Goal: Check status: Check status

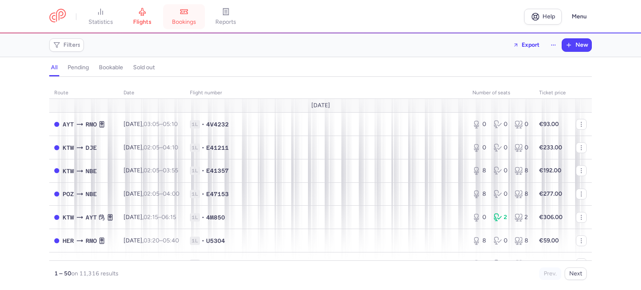
click at [184, 17] on link "bookings" at bounding box center [184, 17] width 42 height 18
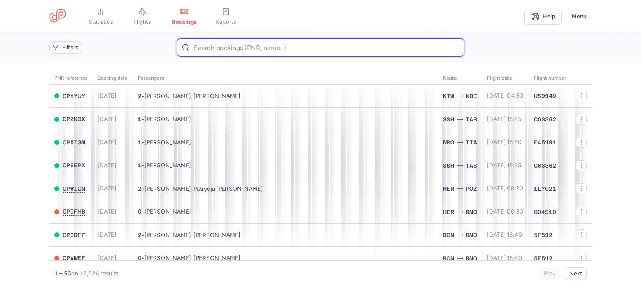
paste input "GRIGUTYTE EGLE"
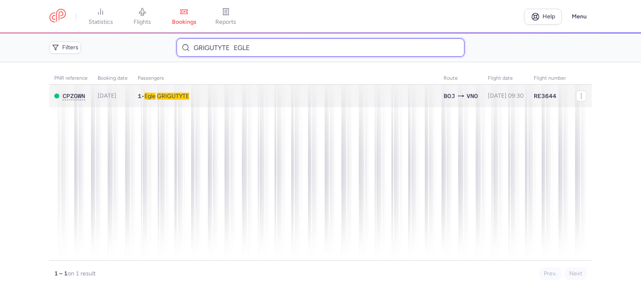
type input "GRIGUTYTE EGLE"
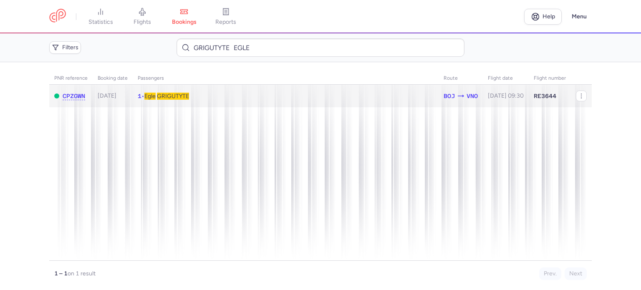
click at [177, 97] on span "GRIGUTYTE" at bounding box center [173, 96] width 32 height 7
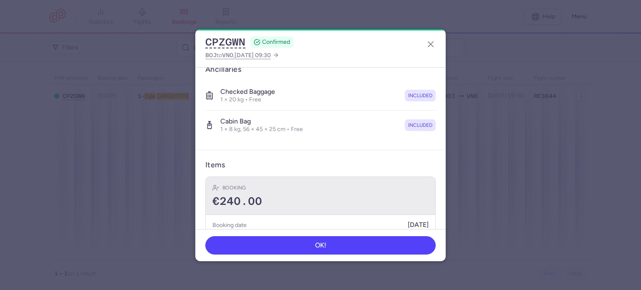
scroll to position [176, 0]
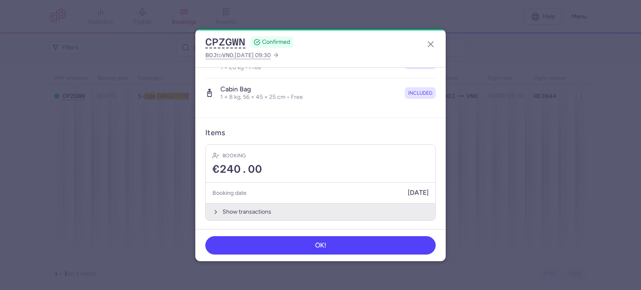
click at [240, 207] on button "Show transactions" at bounding box center [320, 211] width 229 height 17
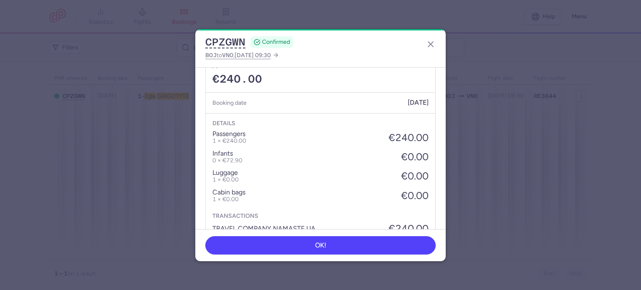
scroll to position [302, 0]
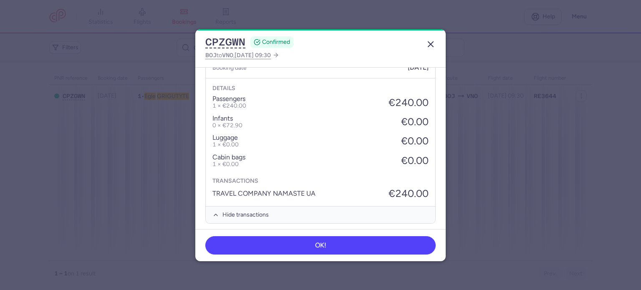
click at [432, 45] on line "button" at bounding box center [430, 44] width 5 height 5
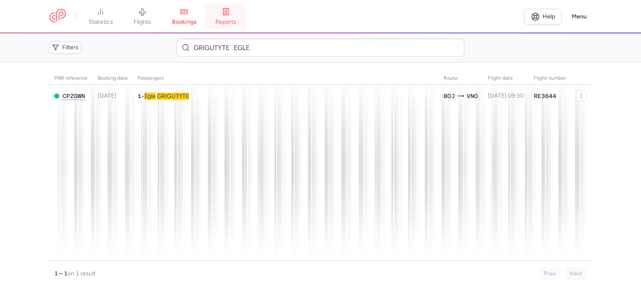
click at [217, 23] on link "reports" at bounding box center [226, 17] width 42 height 18
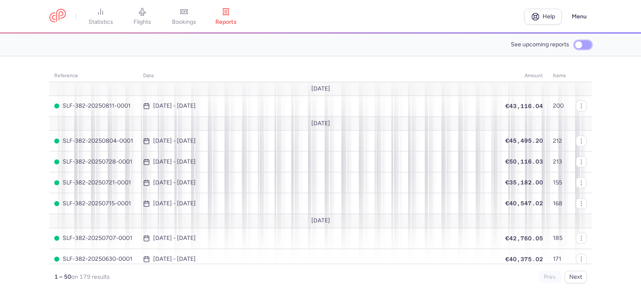
click at [579, 44] on input "See upcoming reports" at bounding box center [583, 44] width 18 height 9
checkbox input "true"
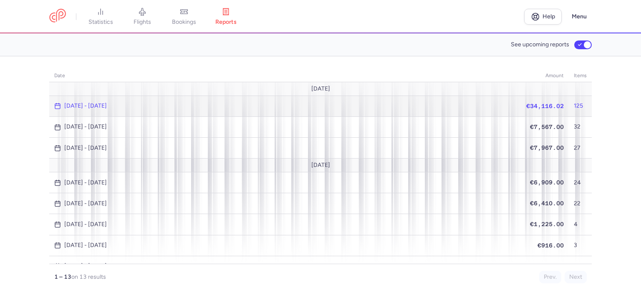
click at [546, 106] on span "€34,116.02" at bounding box center [545, 106] width 38 height 7
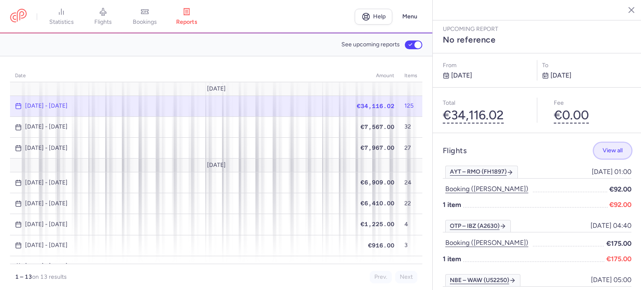
click at [607, 147] on span "View all" at bounding box center [612, 150] width 20 height 6
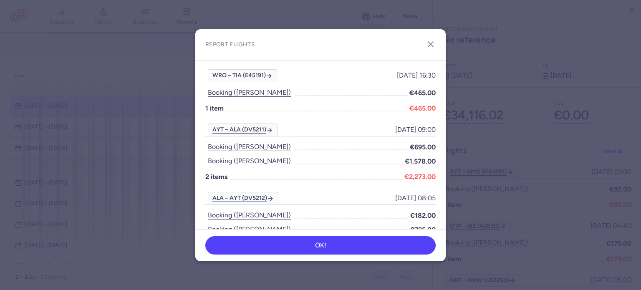
scroll to position [1752, 0]
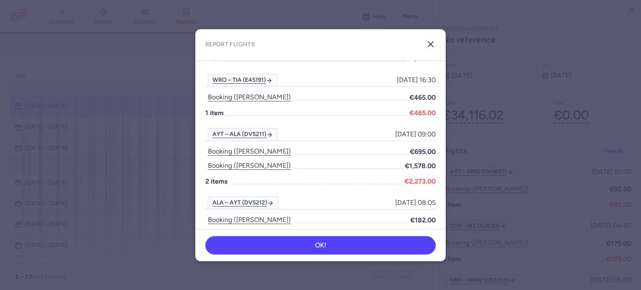
click at [430, 44] on line "button" at bounding box center [430, 44] width 5 height 5
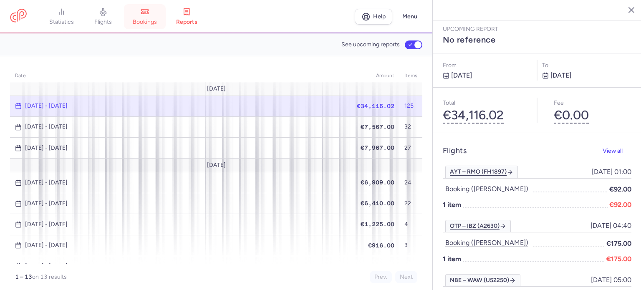
click at [152, 8] on link "bookings" at bounding box center [145, 17] width 42 height 18
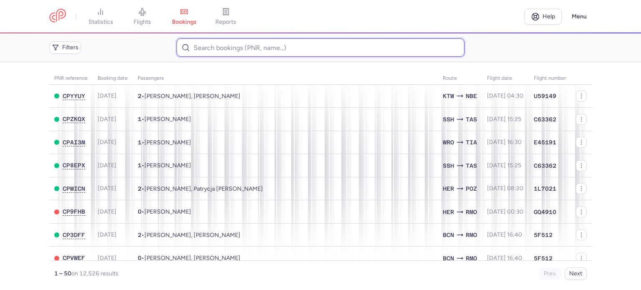
paste input "[PERSON_NAME]"
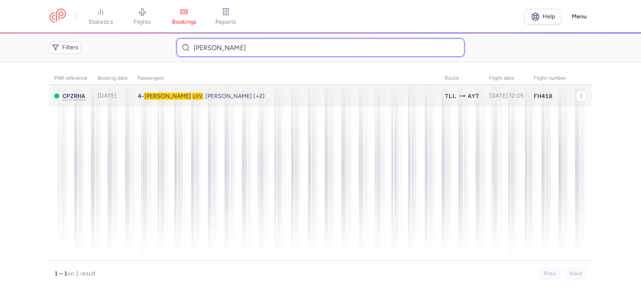
type input "[PERSON_NAME]"
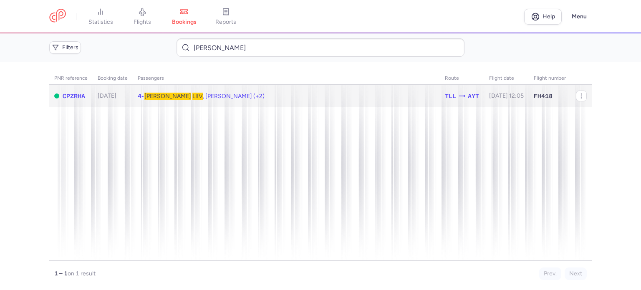
click at [204, 95] on span "[PERSON_NAME] , [PERSON_NAME] (+2)" at bounding box center [204, 96] width 120 height 7
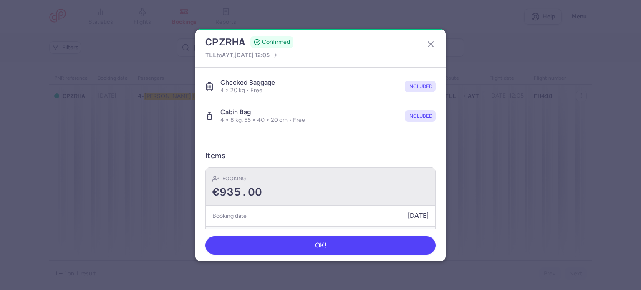
scroll to position [263, 0]
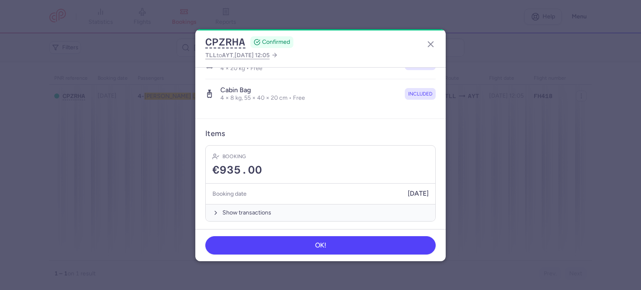
drag, startPoint x: 237, startPoint y: 209, endPoint x: 247, endPoint y: 192, distance: 19.6
click at [237, 207] on button "Show transactions" at bounding box center [320, 212] width 229 height 17
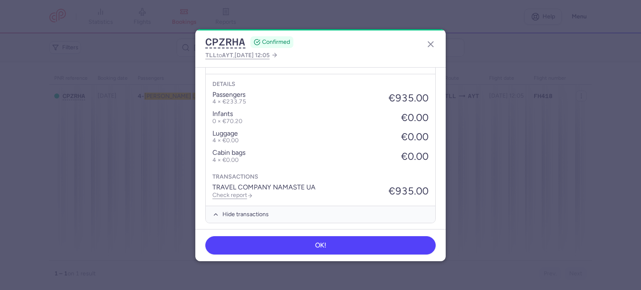
scroll to position [394, 0]
click at [234, 193] on link "Check report" at bounding box center [232, 193] width 40 height 7
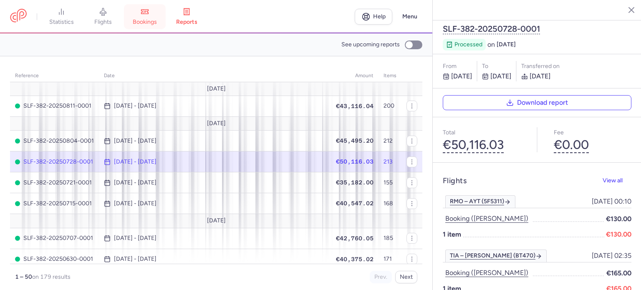
click at [149, 8] on link "bookings" at bounding box center [145, 17] width 42 height 18
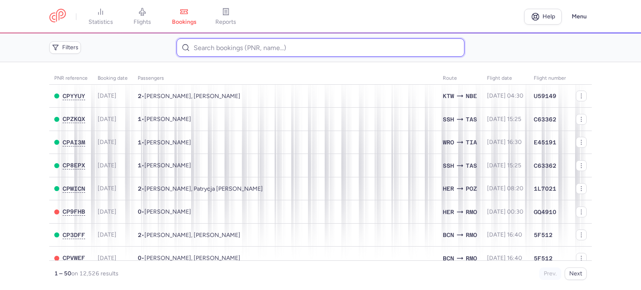
paste input "[PERSON_NAME]"
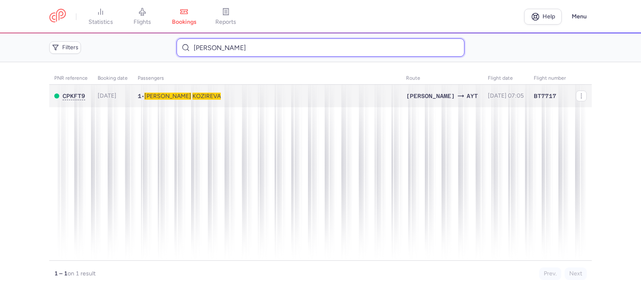
type input "[PERSON_NAME]"
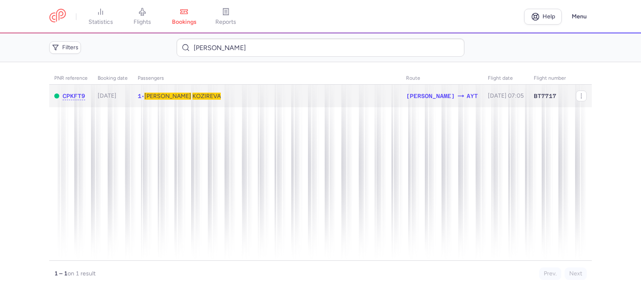
click at [192, 96] on span "KOZIREVA" at bounding box center [206, 96] width 28 height 7
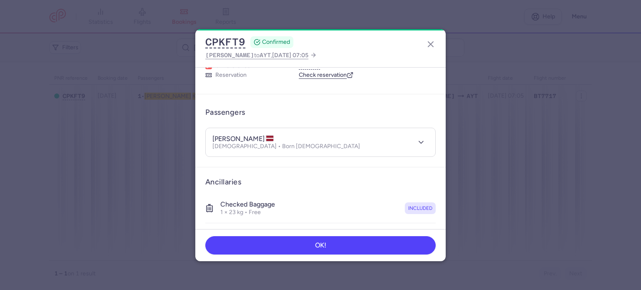
scroll to position [176, 0]
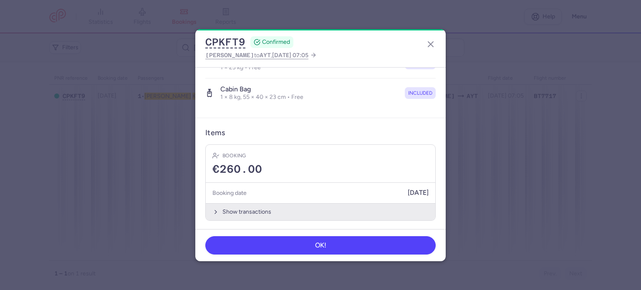
click at [247, 207] on button "Show transactions" at bounding box center [320, 211] width 229 height 17
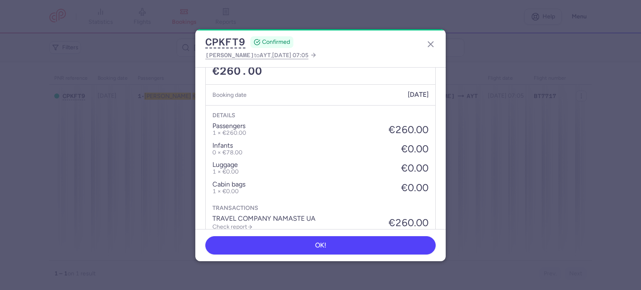
scroll to position [308, 0]
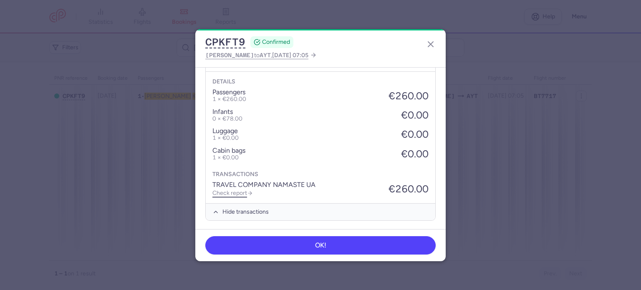
click at [229, 191] on link "Check report" at bounding box center [232, 192] width 40 height 7
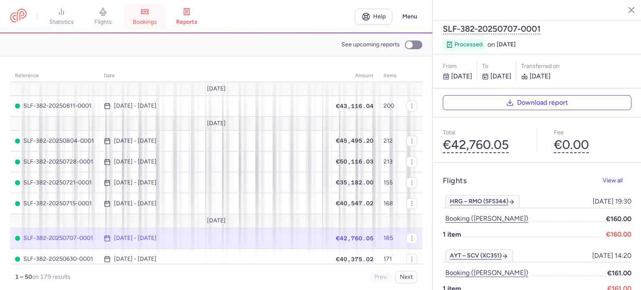
click at [145, 23] on span "bookings" at bounding box center [145, 22] width 24 height 8
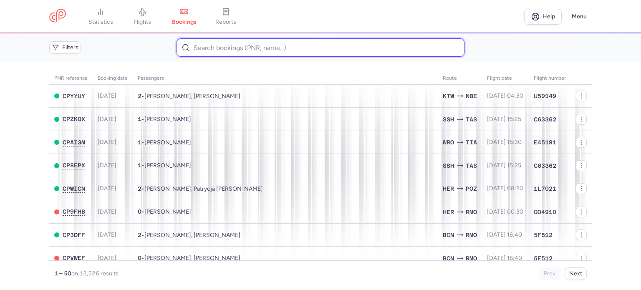
paste input "KLEIBA DONATAS"
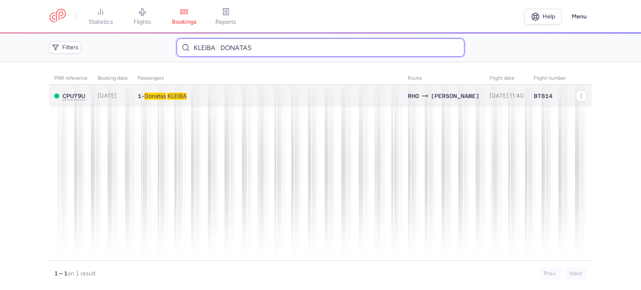
type input "KLEIBA DONATAS"
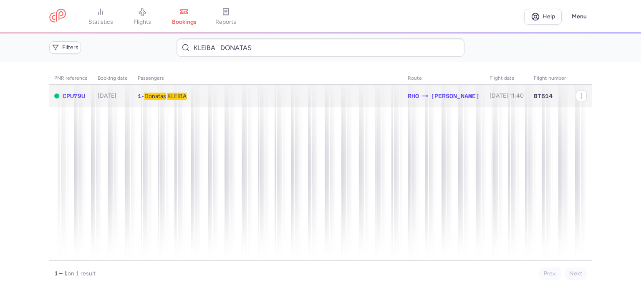
click at [180, 94] on span "KLEIBA" at bounding box center [176, 96] width 19 height 7
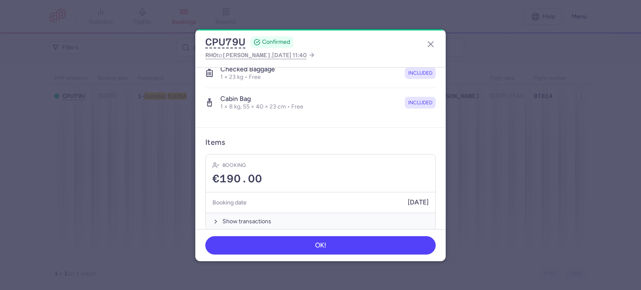
scroll to position [176, 0]
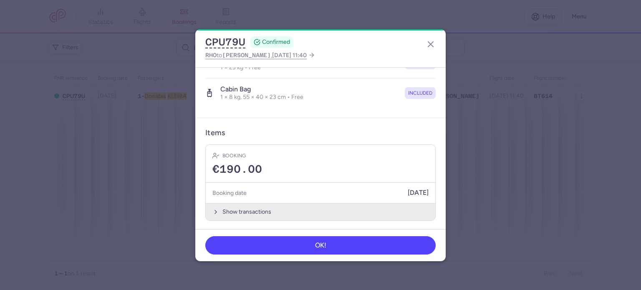
click at [245, 210] on button "Show transactions" at bounding box center [320, 211] width 229 height 17
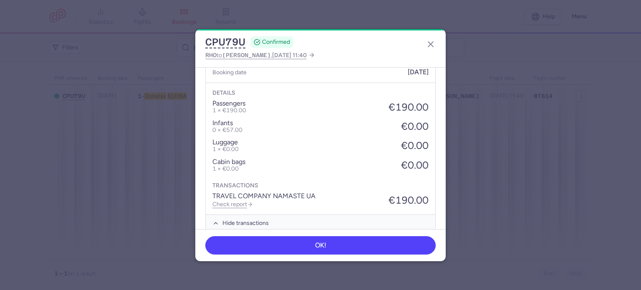
scroll to position [308, 0]
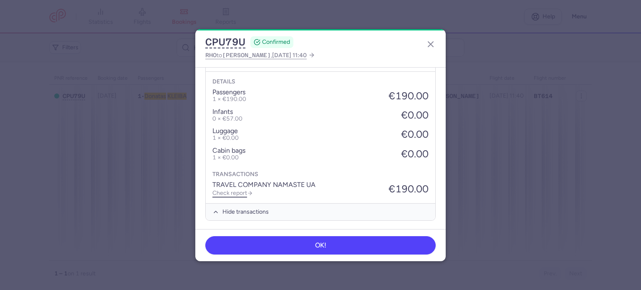
click at [233, 193] on link "Check report" at bounding box center [232, 192] width 40 height 7
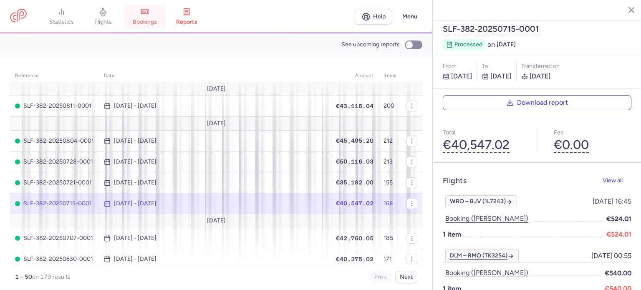
click at [149, 23] on span "bookings" at bounding box center [145, 22] width 24 height 8
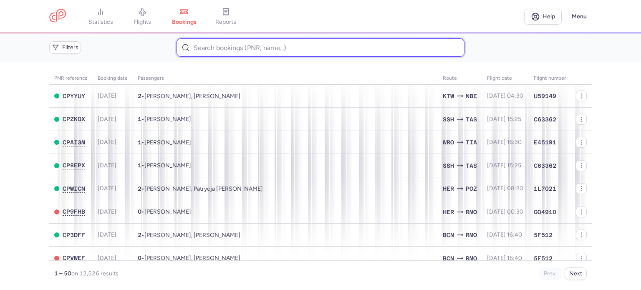
paste input "[PERSON_NAME] [PERSON_NAME]"
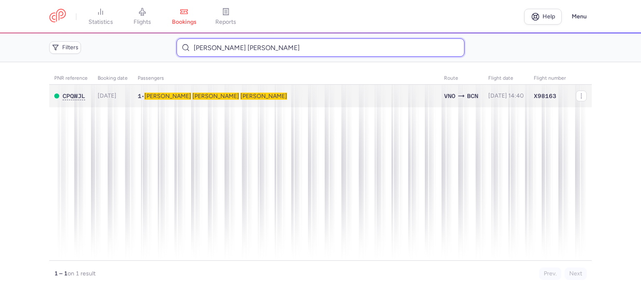
type input "[PERSON_NAME] [PERSON_NAME]"
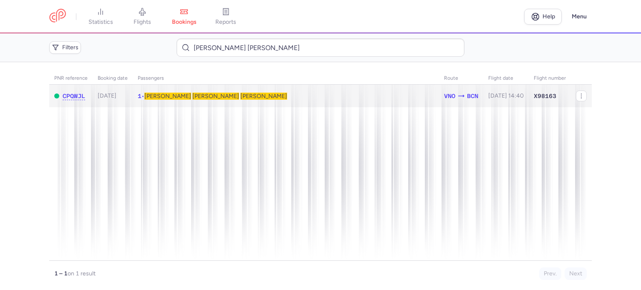
click at [192, 96] on span "[PERSON_NAME]" at bounding box center [215, 96] width 143 height 7
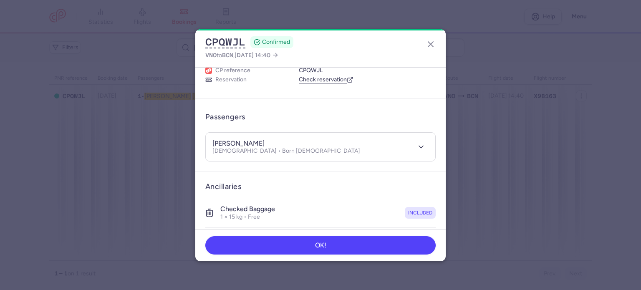
scroll to position [167, 0]
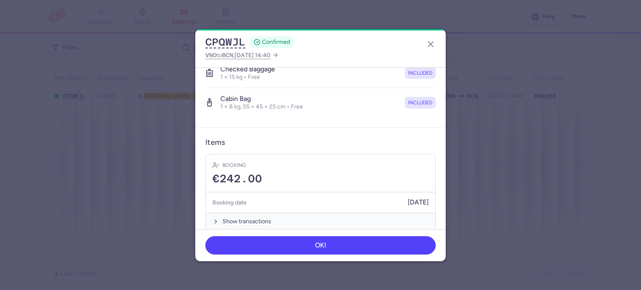
drag, startPoint x: 240, startPoint y: 217, endPoint x: 239, endPoint y: 207, distance: 10.0
click at [240, 214] on button "Show transactions" at bounding box center [320, 221] width 229 height 17
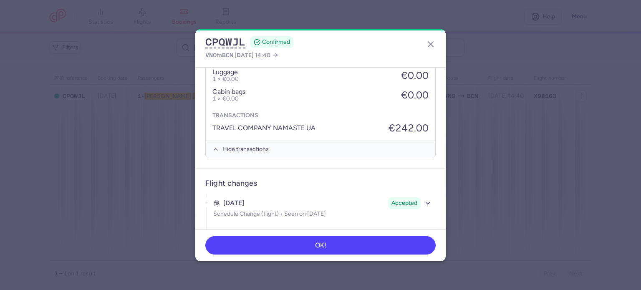
scroll to position [375, 0]
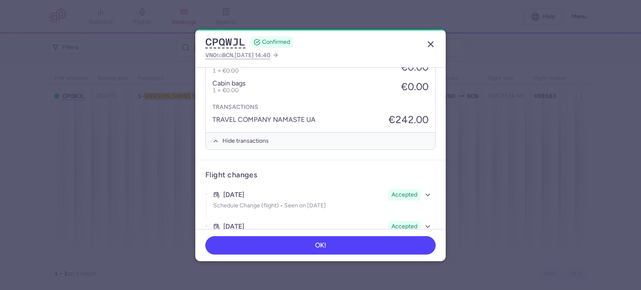
click at [431, 45] on icon "button" at bounding box center [431, 44] width 10 height 10
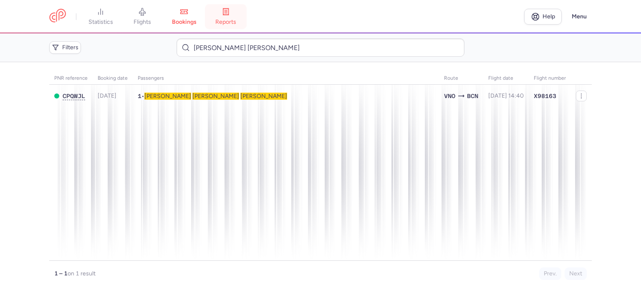
click at [230, 16] on link "reports" at bounding box center [226, 17] width 42 height 18
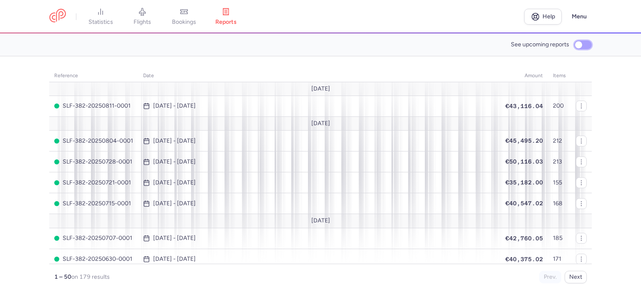
click at [579, 45] on input "See upcoming reports" at bounding box center [583, 44] width 18 height 9
checkbox input "true"
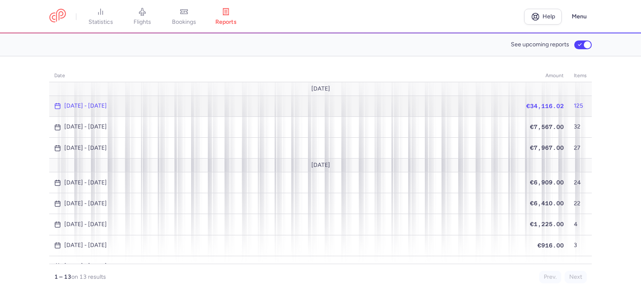
drag, startPoint x: 543, startPoint y: 104, endPoint x: 529, endPoint y: 115, distance: 18.2
click at [542, 103] on span "€34,116.02" at bounding box center [545, 106] width 38 height 7
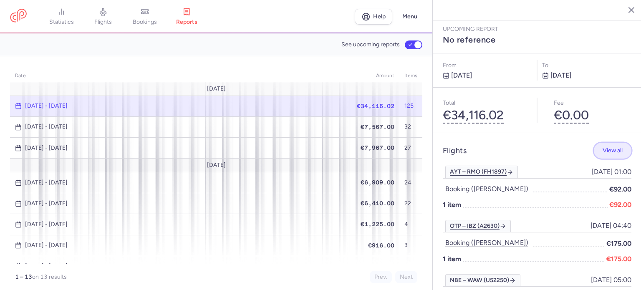
click at [609, 147] on span "View all" at bounding box center [612, 150] width 20 height 6
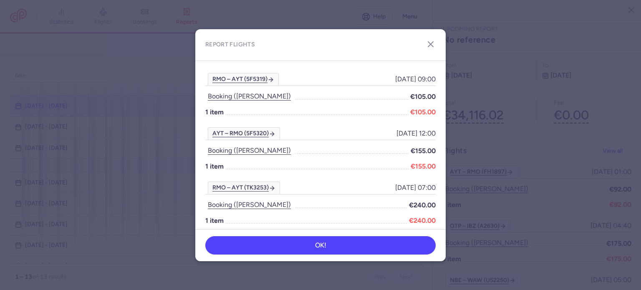
scroll to position [1958, 0]
click at [431, 43] on line "button" at bounding box center [430, 44] width 5 height 5
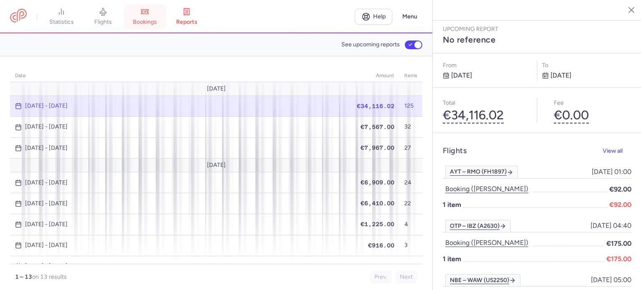
click at [152, 13] on link "bookings" at bounding box center [145, 17] width 42 height 18
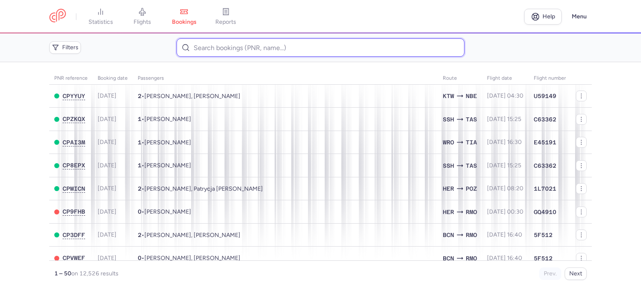
paste input "SIREIKIS JUSTAS"
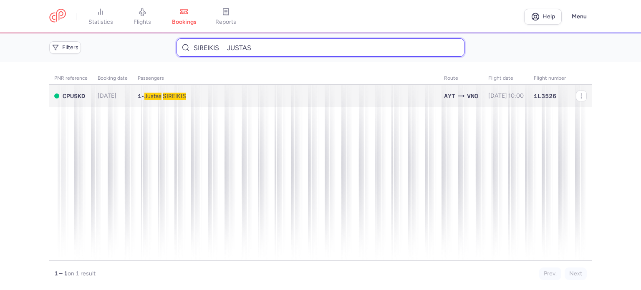
type input "SIREIKIS JUSTAS"
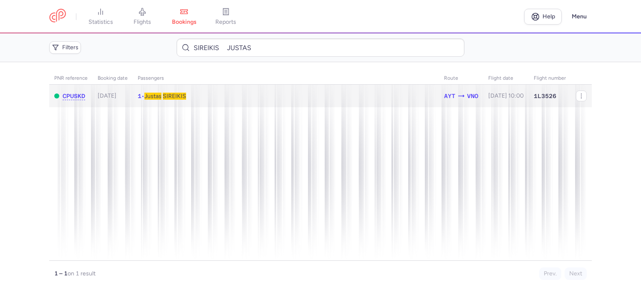
click at [177, 95] on span "SIREIKIS" at bounding box center [174, 96] width 23 height 7
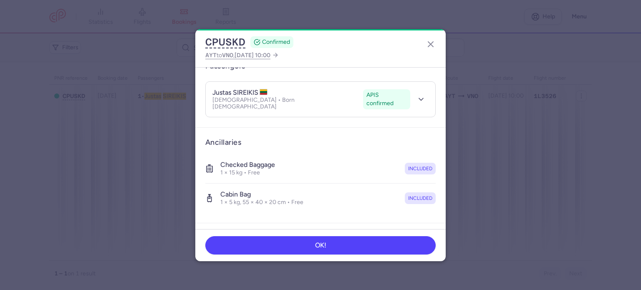
scroll to position [176, 0]
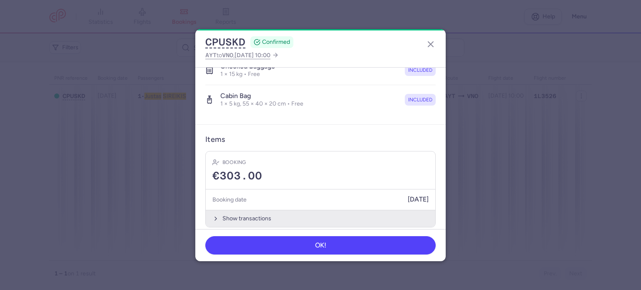
click at [240, 210] on button "Show transactions" at bounding box center [320, 218] width 229 height 17
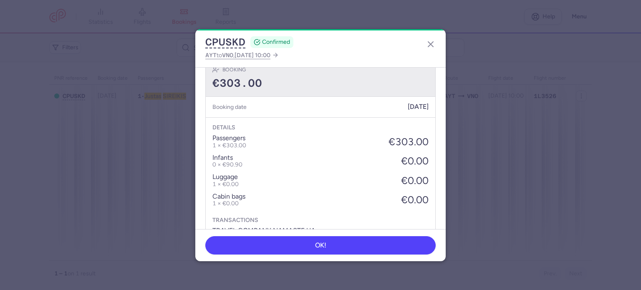
scroll to position [308, 0]
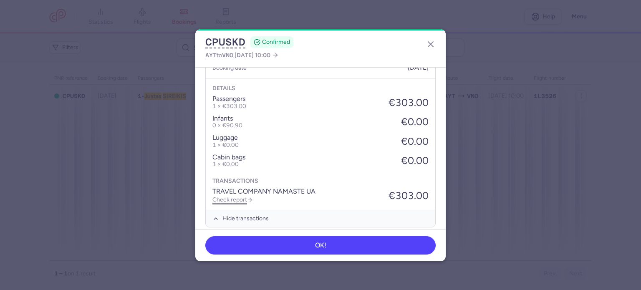
click at [234, 196] on link "Check report" at bounding box center [232, 199] width 40 height 7
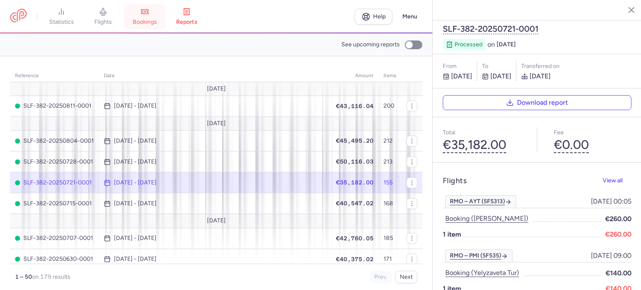
click at [150, 19] on span "bookings" at bounding box center [145, 22] width 24 height 8
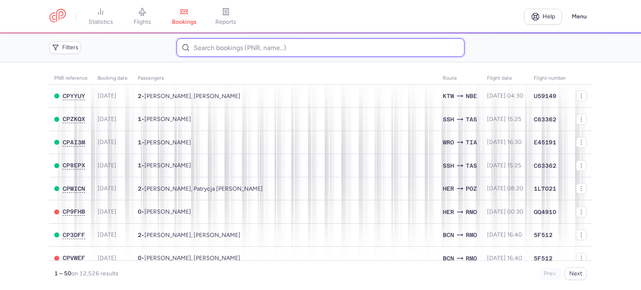
paste input "[PERSON_NAME]"
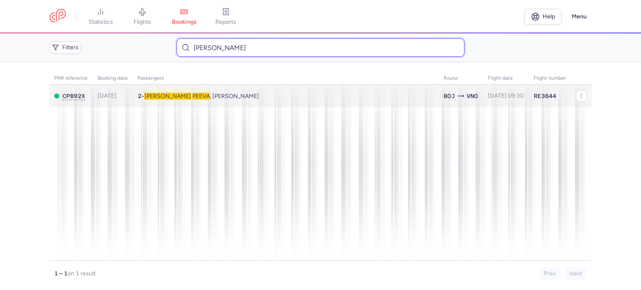
type input "[PERSON_NAME]"
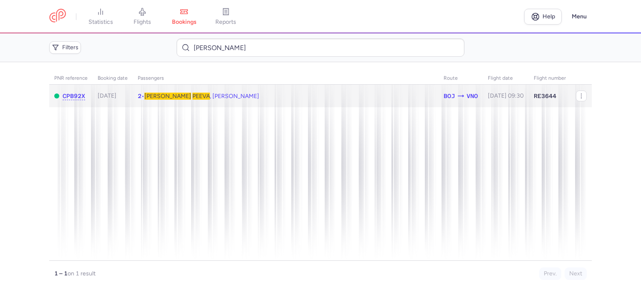
click at [192, 95] on span "PEEVA" at bounding box center [201, 96] width 18 height 7
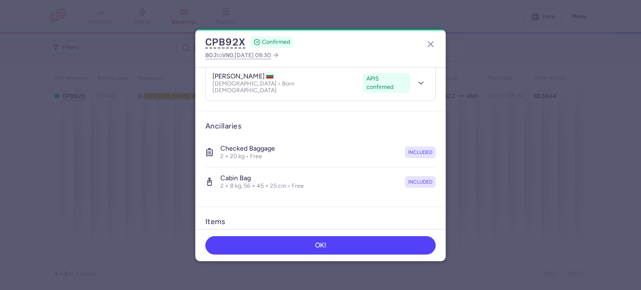
scroll to position [205, 0]
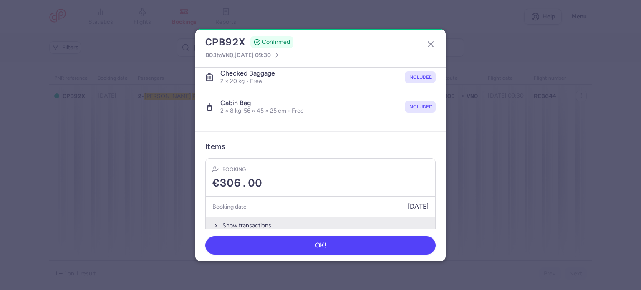
click at [237, 217] on button "Show transactions" at bounding box center [320, 225] width 229 height 17
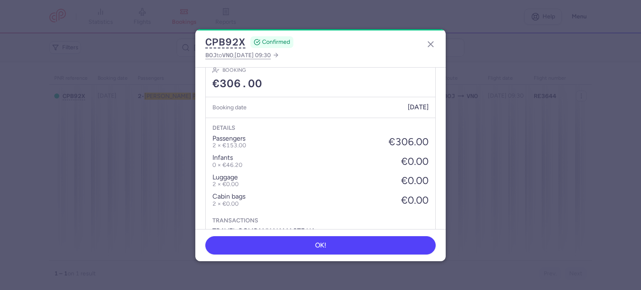
scroll to position [337, 0]
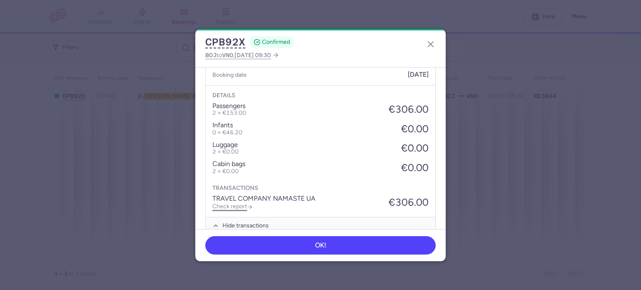
click at [236, 203] on link "Check report" at bounding box center [232, 206] width 40 height 7
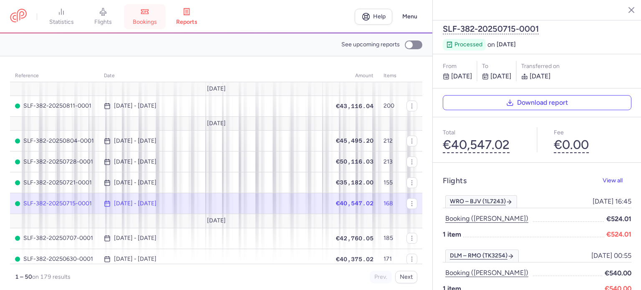
click at [154, 17] on link "bookings" at bounding box center [145, 17] width 42 height 18
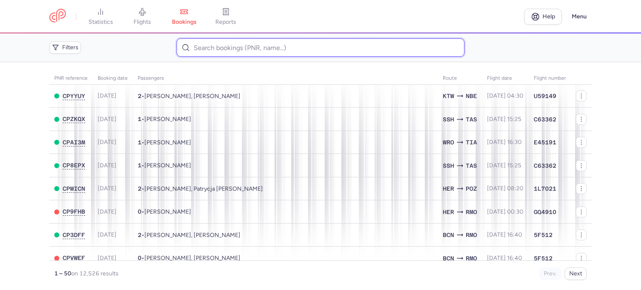
paste input "SANS [PERSON_NAME]"
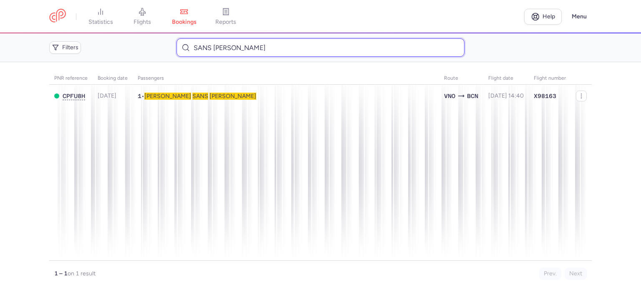
type input "SANS [PERSON_NAME]"
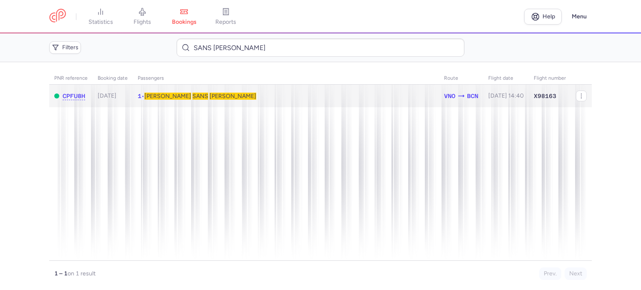
click at [192, 95] on span "SANS" at bounding box center [200, 96] width 16 height 7
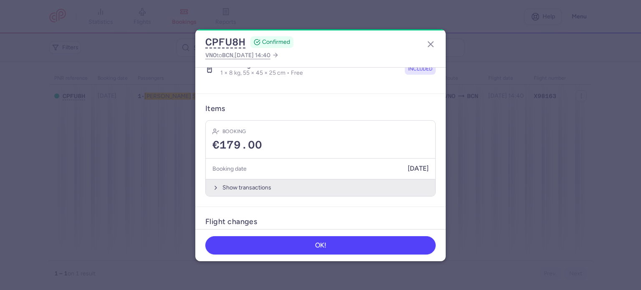
scroll to position [209, 0]
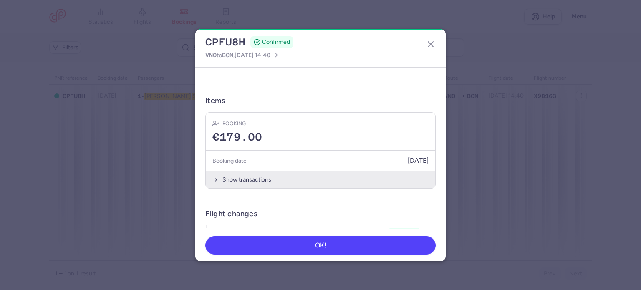
click at [235, 173] on button "Show transactions" at bounding box center [320, 179] width 229 height 17
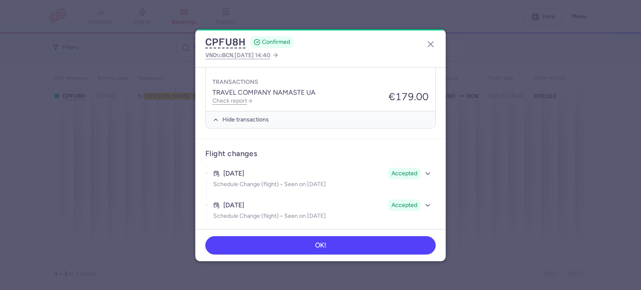
scroll to position [402, 0]
click at [235, 98] on link "Check report" at bounding box center [232, 99] width 40 height 7
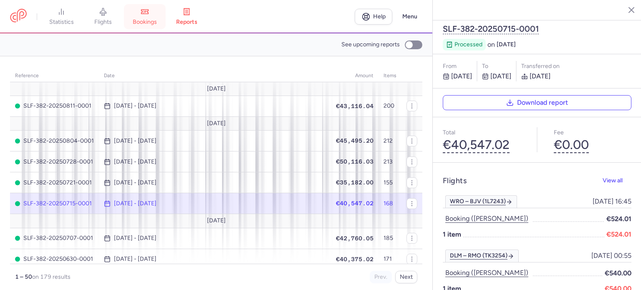
click at [149, 13] on icon at bounding box center [145, 12] width 8 height 8
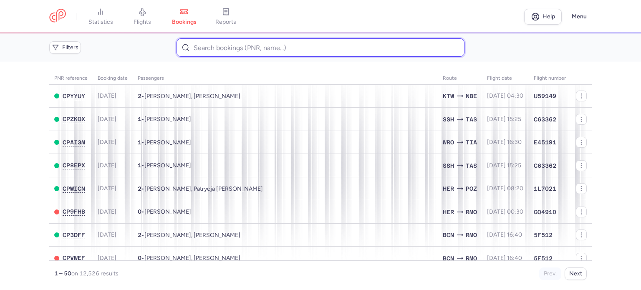
paste input "[PERSON_NAME]"
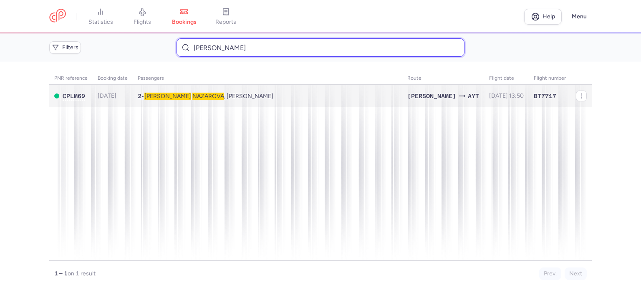
type input "[PERSON_NAME]"
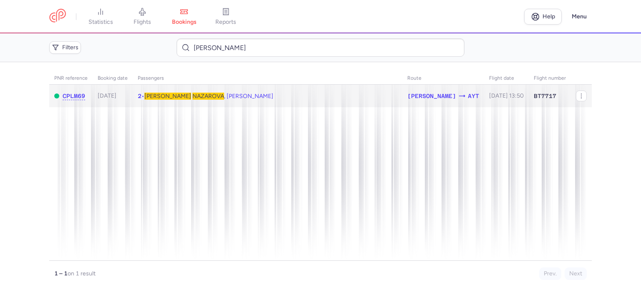
click at [192, 95] on span "NAZAROVA" at bounding box center [208, 96] width 32 height 7
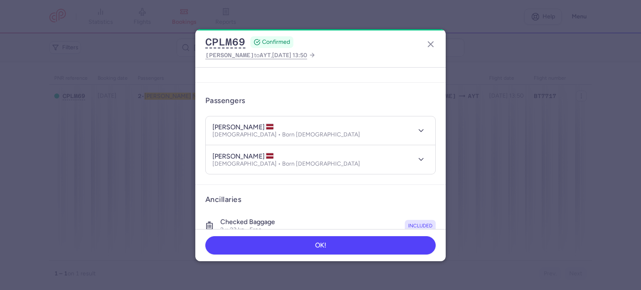
scroll to position [205, 0]
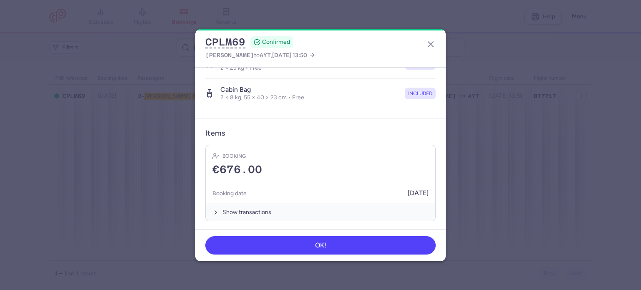
drag, startPoint x: 253, startPoint y: 208, endPoint x: 251, endPoint y: 200, distance: 8.7
click at [251, 205] on button "Show transactions" at bounding box center [320, 212] width 229 height 17
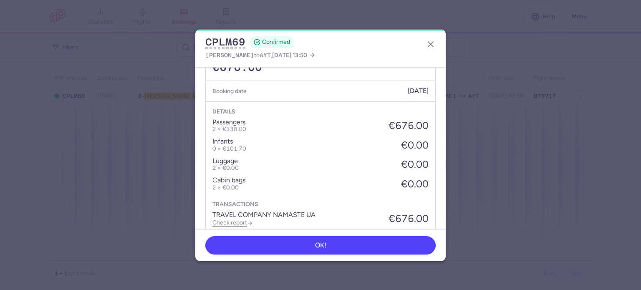
scroll to position [337, 0]
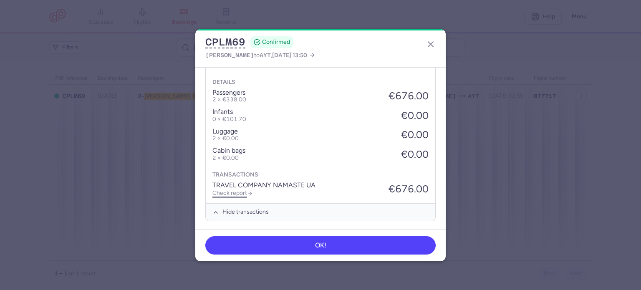
click at [241, 191] on link "Check report" at bounding box center [232, 192] width 40 height 7
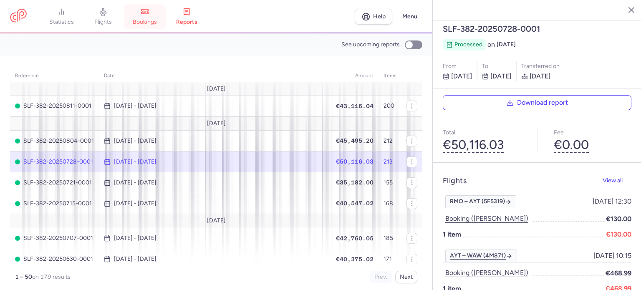
click at [152, 21] on span "bookings" at bounding box center [145, 22] width 24 height 8
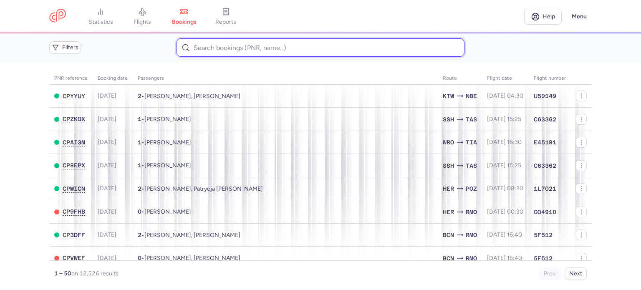
paste input "RELANDER UNTO"
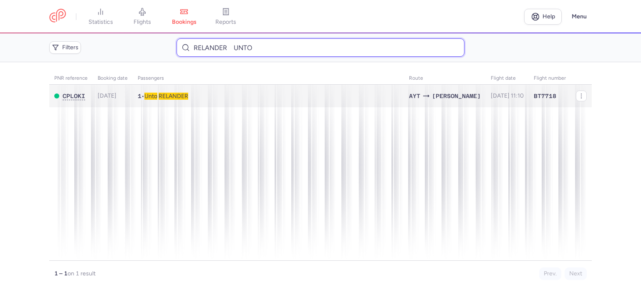
type input "RELANDER UNTO"
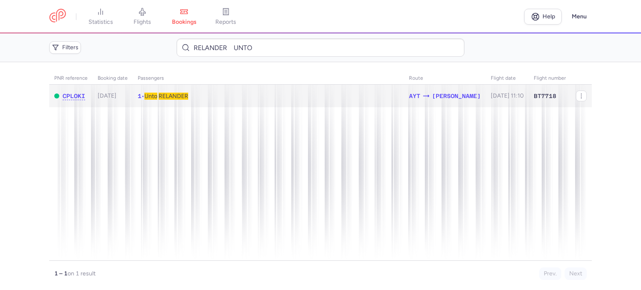
click at [179, 95] on span "RELANDER" at bounding box center [174, 96] width 30 height 7
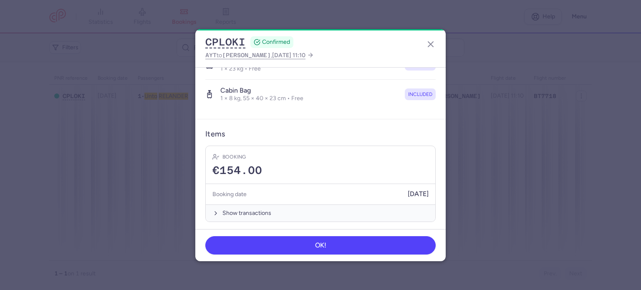
scroll to position [176, 0]
drag, startPoint x: 235, startPoint y: 210, endPoint x: 234, endPoint y: 200, distance: 9.7
click at [234, 205] on button "Show transactions" at bounding box center [320, 211] width 229 height 17
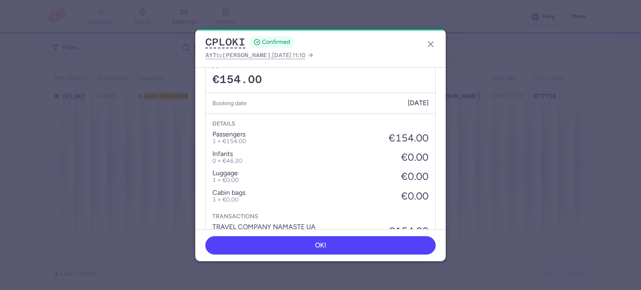
scroll to position [308, 0]
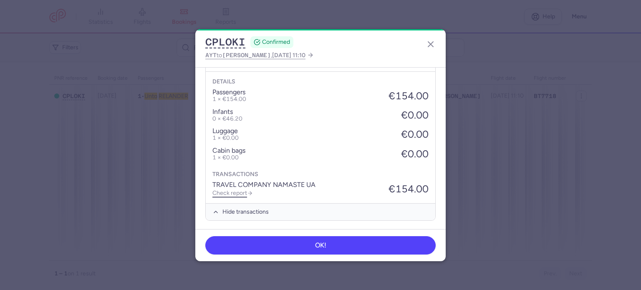
click at [237, 189] on link "Check report" at bounding box center [232, 192] width 40 height 7
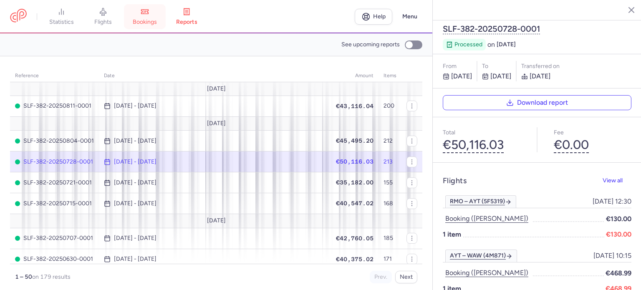
click at [141, 19] on span "bookings" at bounding box center [145, 22] width 24 height 8
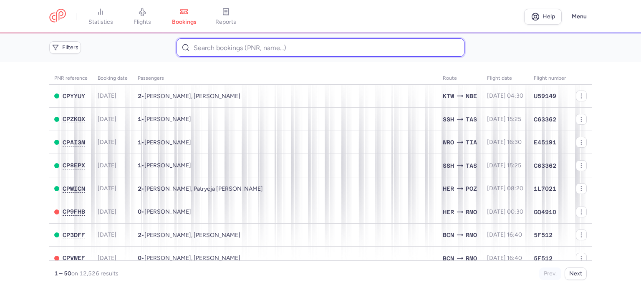
click at [209, 51] on input at bounding box center [319, 47] width 287 height 18
paste input "[PERSON_NAME]"
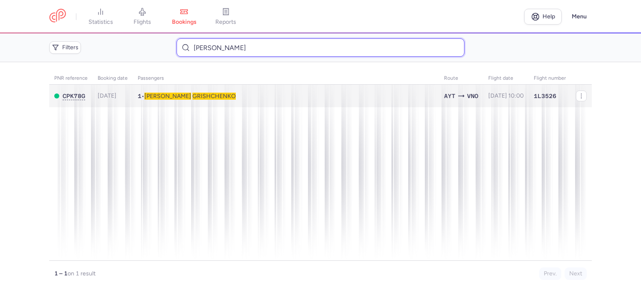
type input "[PERSON_NAME]"
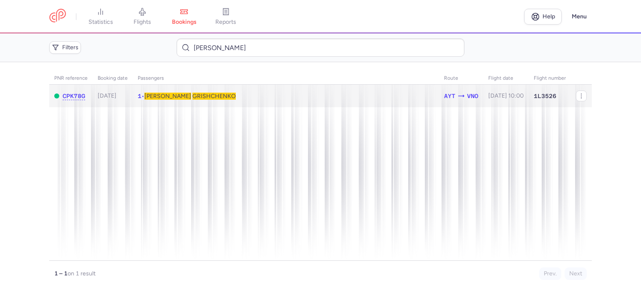
click at [192, 95] on span "GRISHCHENKO" at bounding box center [213, 96] width 43 height 7
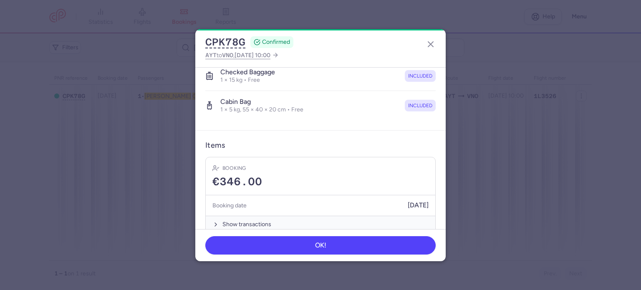
scroll to position [176, 0]
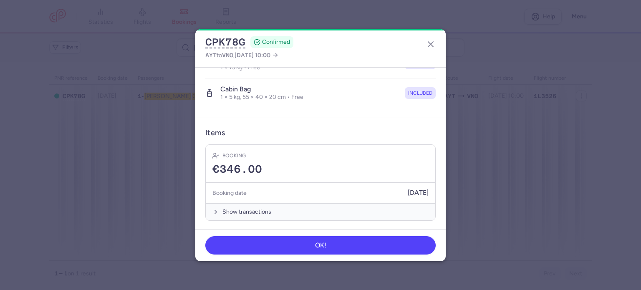
drag, startPoint x: 238, startPoint y: 211, endPoint x: 239, endPoint y: 200, distance: 10.9
click at [236, 208] on button "Show transactions" at bounding box center [320, 211] width 229 height 17
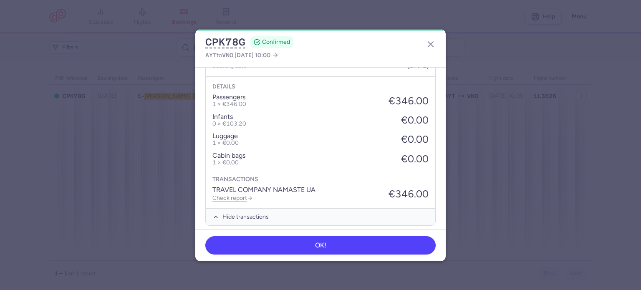
scroll to position [308, 0]
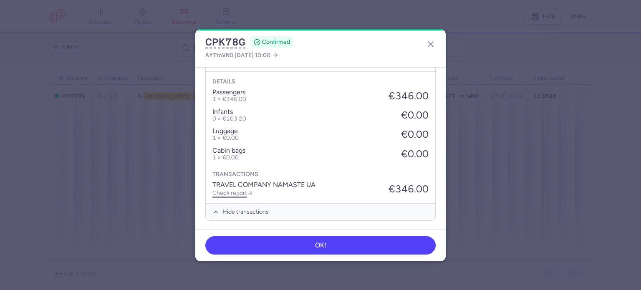
drag, startPoint x: 229, startPoint y: 189, endPoint x: 199, endPoint y: 166, distance: 37.5
click at [228, 189] on link "Check report" at bounding box center [232, 192] width 40 height 7
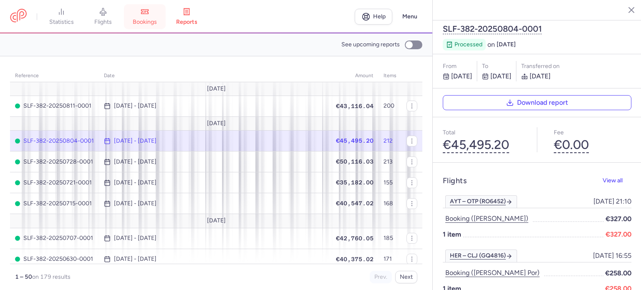
click at [150, 16] on link "bookings" at bounding box center [145, 17] width 42 height 18
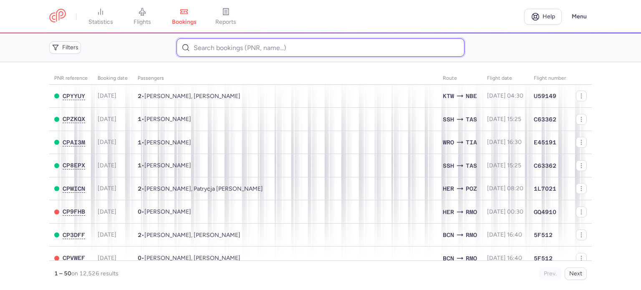
paste input "[PERSON_NAME]"
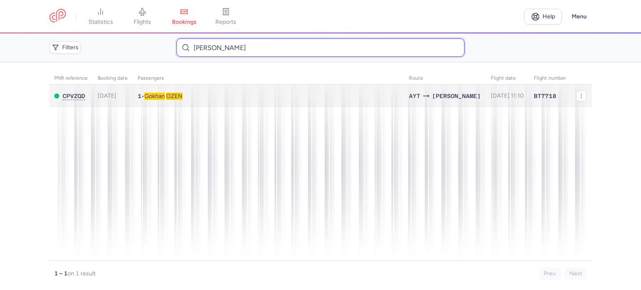
type input "[PERSON_NAME]"
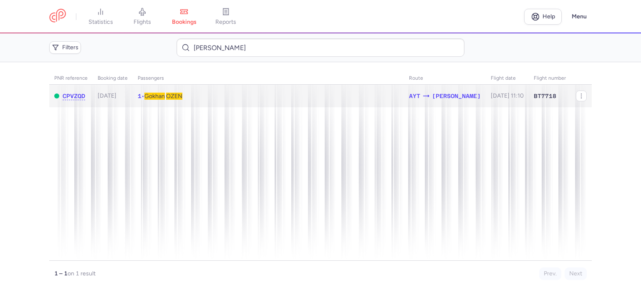
click at [174, 93] on span "OZEN" at bounding box center [174, 96] width 16 height 7
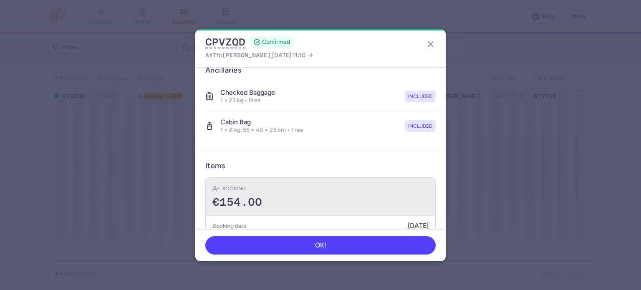
scroll to position [167, 0]
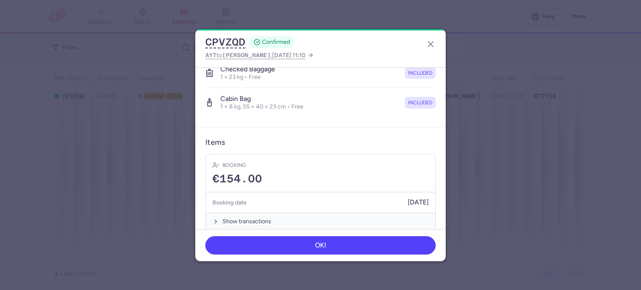
drag, startPoint x: 248, startPoint y: 215, endPoint x: 246, endPoint y: 210, distance: 5.6
click at [247, 213] on button "Show transactions" at bounding box center [320, 221] width 229 height 17
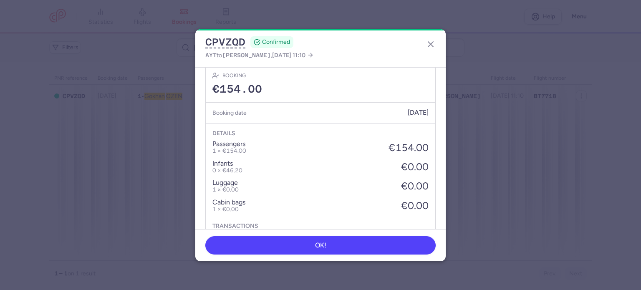
scroll to position [308, 0]
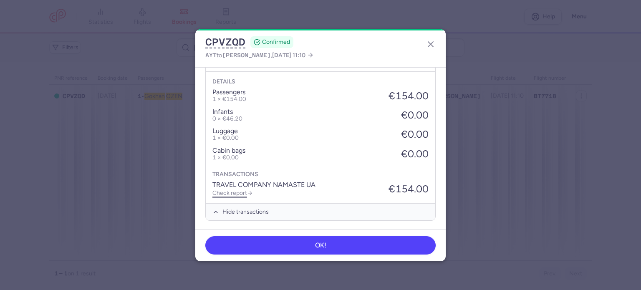
click at [222, 193] on link "Check report" at bounding box center [232, 192] width 40 height 7
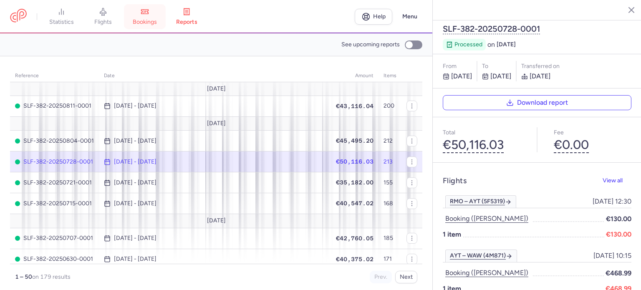
click at [148, 23] on span "bookings" at bounding box center [145, 22] width 24 height 8
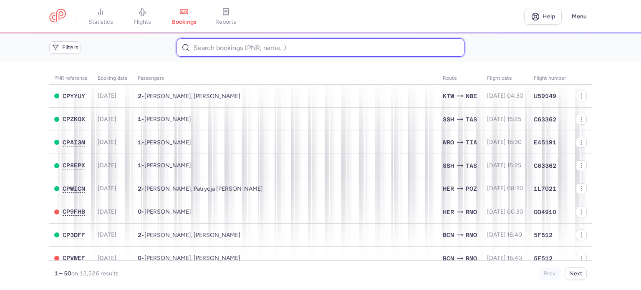
paste input "AURSALIDI VADYM"
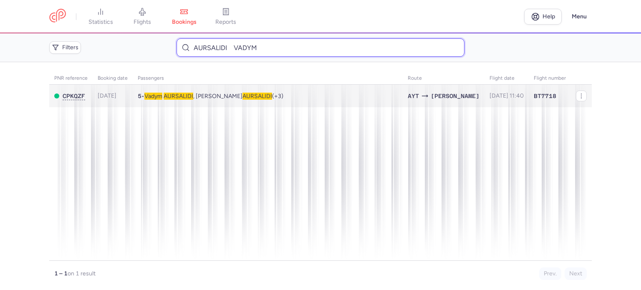
type input "AURSALIDI VADYM"
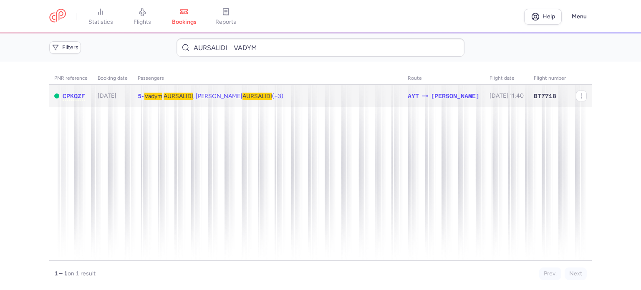
click at [181, 95] on span "AURSALIDI" at bounding box center [179, 96] width 30 height 7
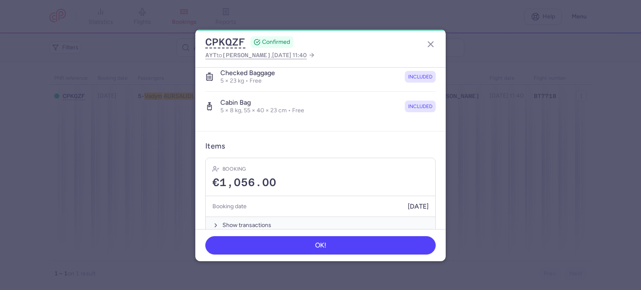
scroll to position [292, 0]
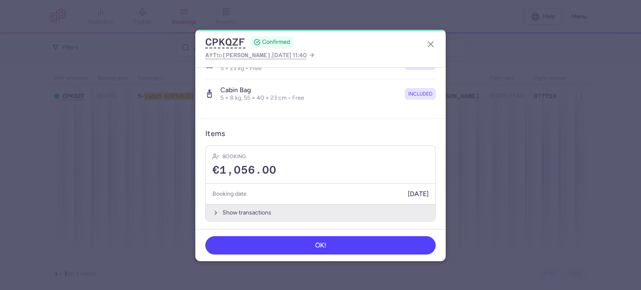
click at [230, 205] on button "Show transactions" at bounding box center [320, 212] width 229 height 17
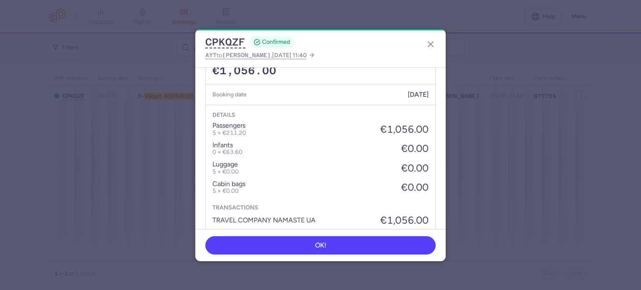
scroll to position [419, 0]
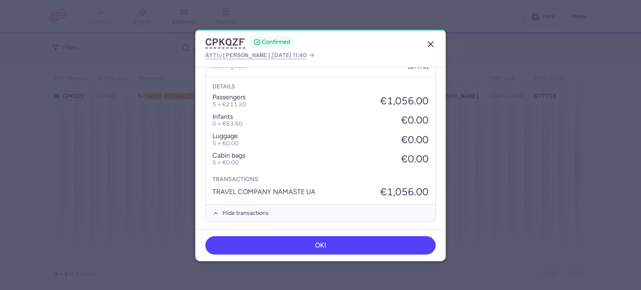
click at [432, 46] on line "button" at bounding box center [430, 44] width 5 height 5
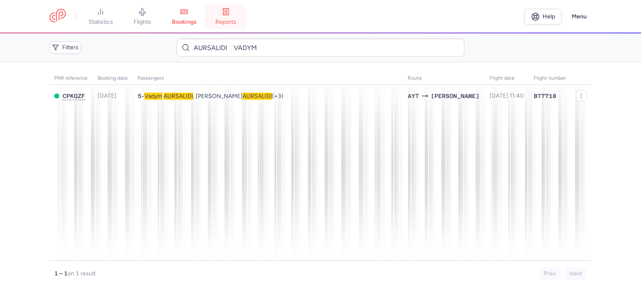
click at [227, 16] on link "reports" at bounding box center [226, 17] width 42 height 18
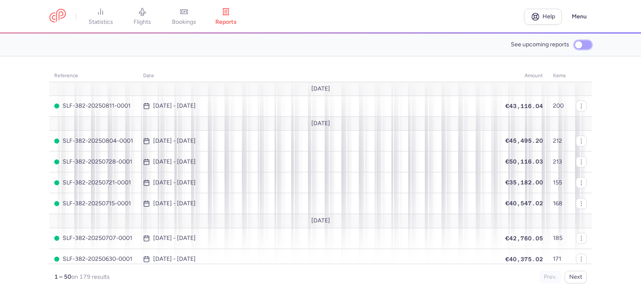
click at [579, 45] on input "See upcoming reports" at bounding box center [583, 44] width 18 height 9
checkbox input "true"
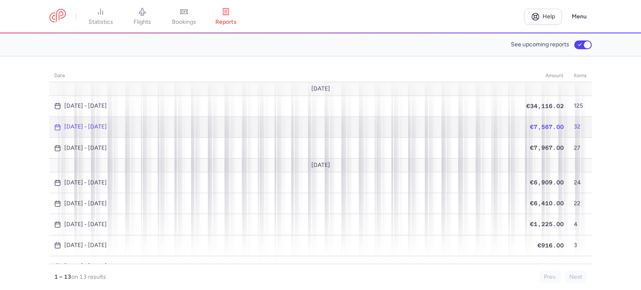
click at [546, 128] on span "€7,567.00" at bounding box center [547, 126] width 34 height 7
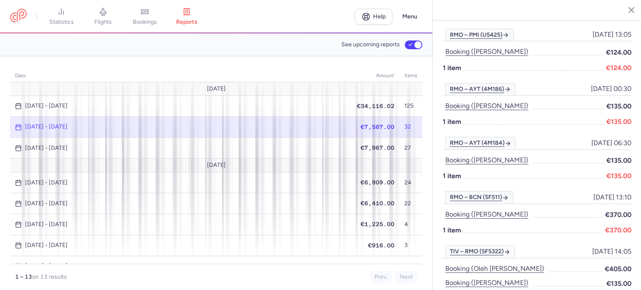
scroll to position [1364, 0]
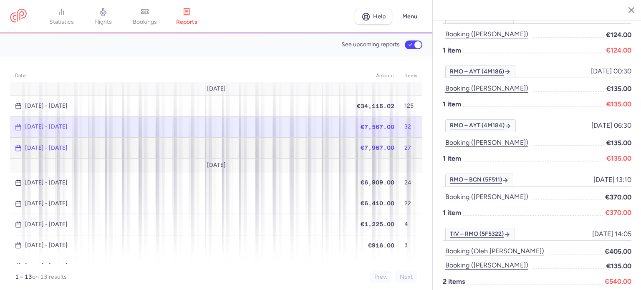
click at [371, 145] on span "€7,967.00" at bounding box center [377, 147] width 34 height 7
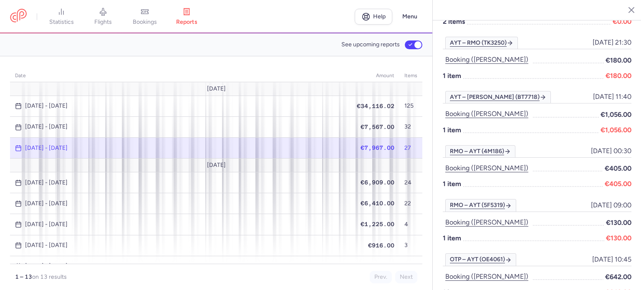
scroll to position [459, 0]
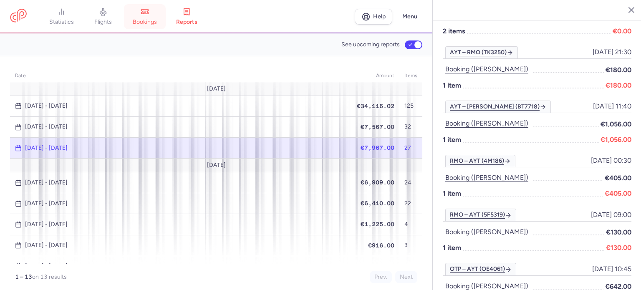
click at [153, 17] on link "bookings" at bounding box center [145, 17] width 42 height 18
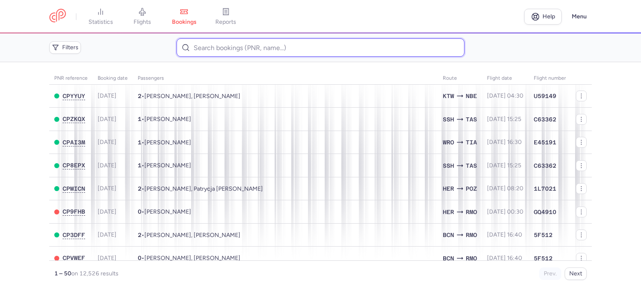
paste input "[PERSON_NAME]"
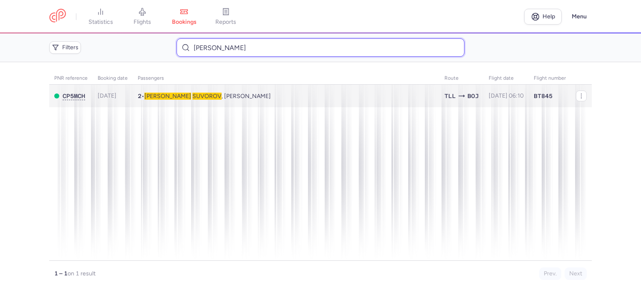
type input "[PERSON_NAME]"
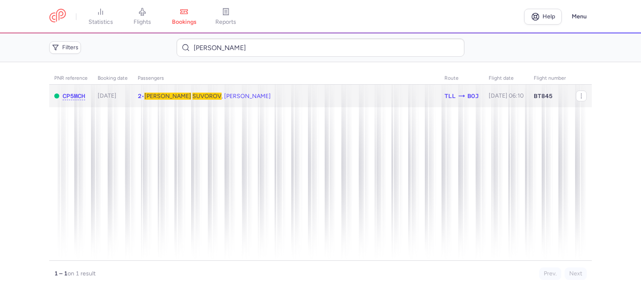
click at [175, 96] on span "[PERSON_NAME] , [PERSON_NAME]" at bounding box center [207, 96] width 126 height 7
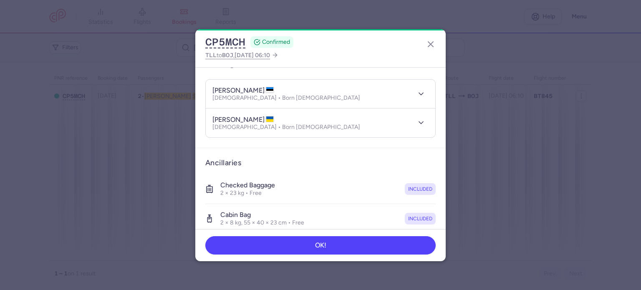
scroll to position [205, 0]
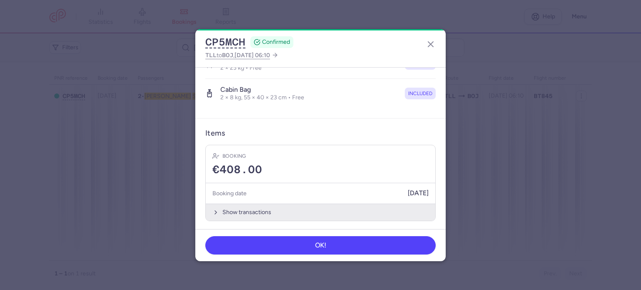
click at [241, 207] on button "Show transactions" at bounding box center [320, 212] width 229 height 17
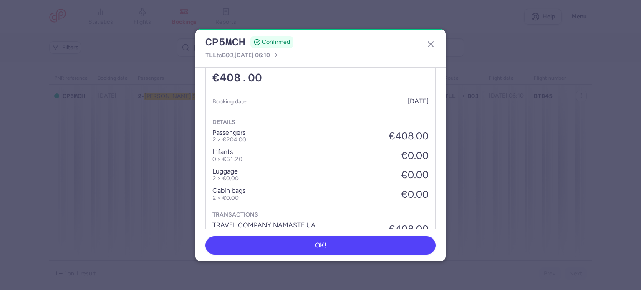
scroll to position [337, 0]
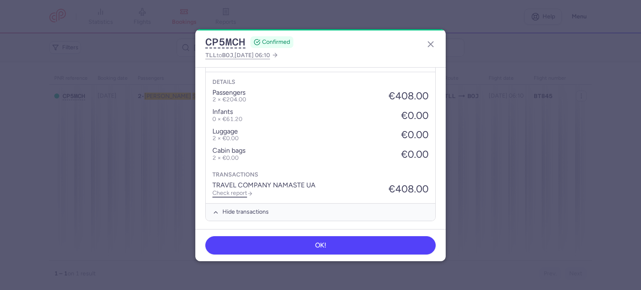
click at [235, 189] on link "Check report" at bounding box center [232, 192] width 40 height 7
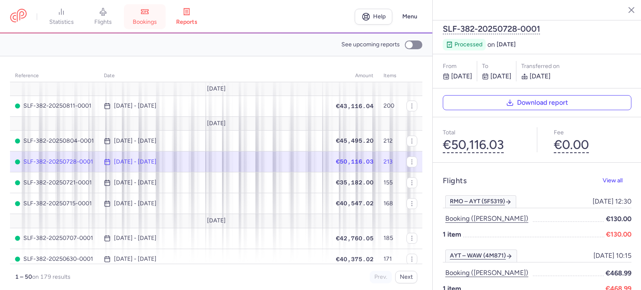
click at [156, 19] on span "bookings" at bounding box center [145, 22] width 24 height 8
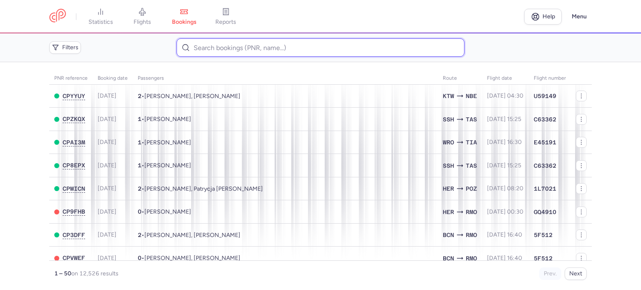
paste input "KHODAK VITALIIA"
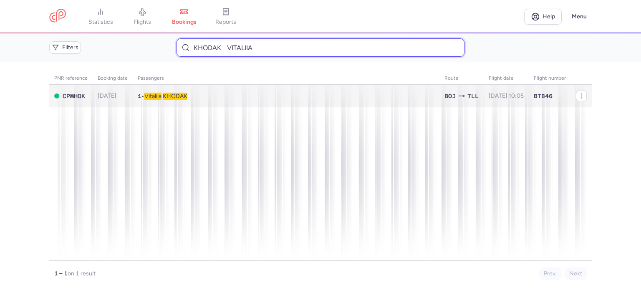
type input "KHODAK VITALIIA"
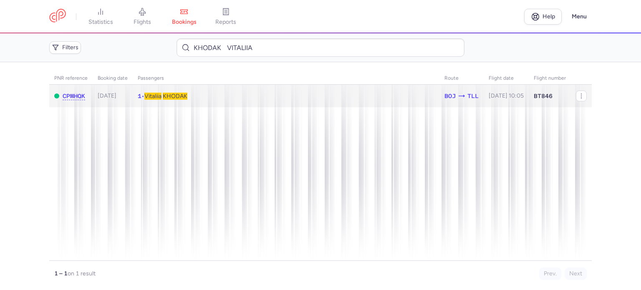
click at [179, 93] on span "KHODAK" at bounding box center [175, 96] width 25 height 7
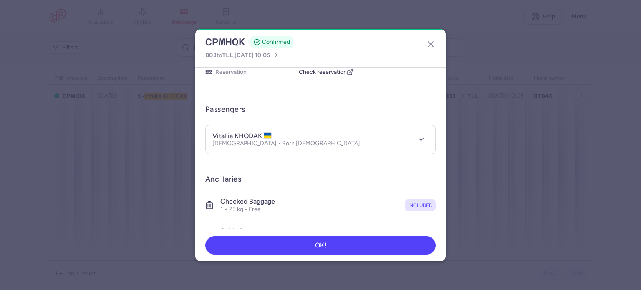
scroll to position [176, 0]
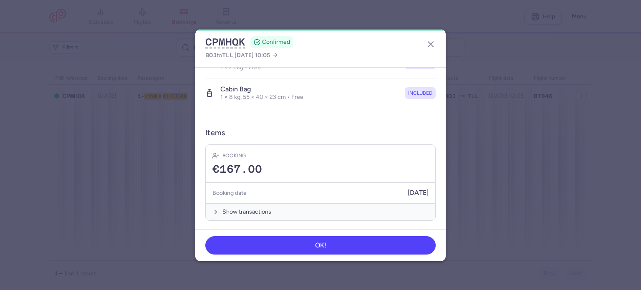
drag, startPoint x: 232, startPoint y: 208, endPoint x: 233, endPoint y: 199, distance: 8.4
click at [232, 204] on button "Show transactions" at bounding box center [320, 211] width 229 height 17
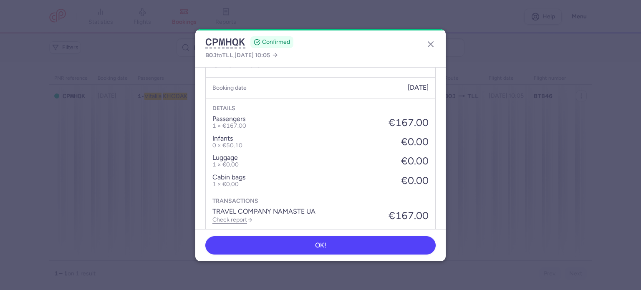
scroll to position [308, 0]
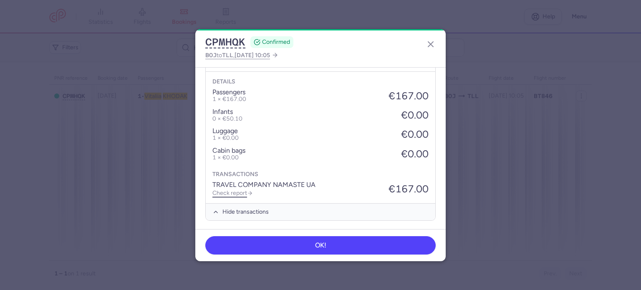
click at [231, 191] on link "Check report" at bounding box center [232, 192] width 40 height 7
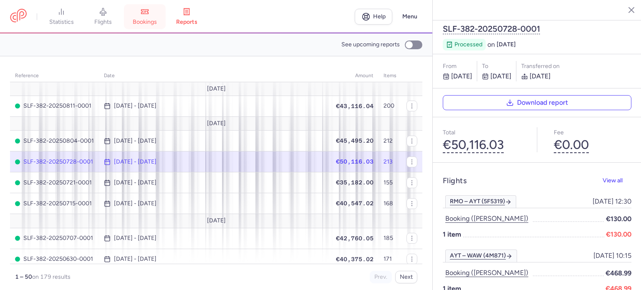
click at [147, 14] on icon at bounding box center [144, 12] width 7 height 4
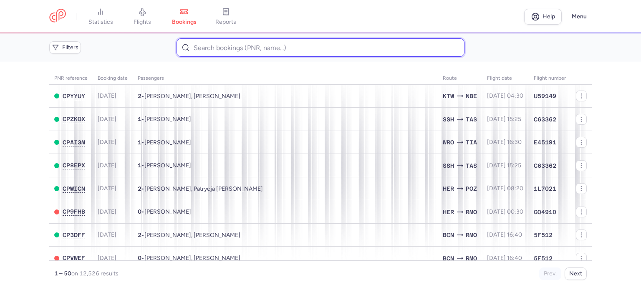
paste input "KUZMITSKAYA MILANA"
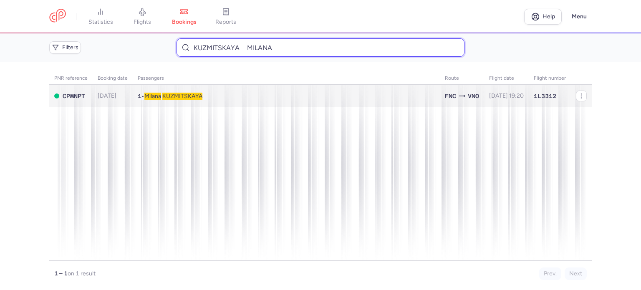
type input "KUZMITSKAYA MILANA"
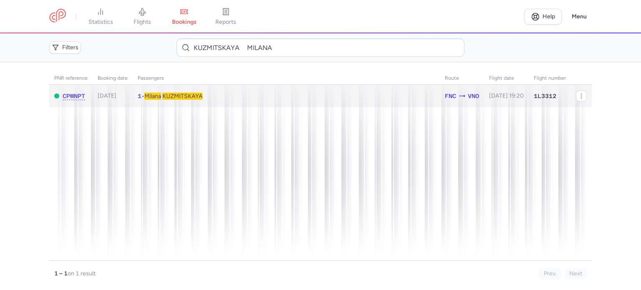
click at [180, 97] on span "KUZMITSKAYA" at bounding box center [182, 96] width 40 height 7
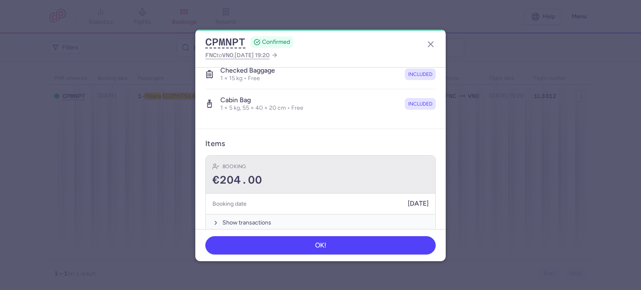
scroll to position [176, 0]
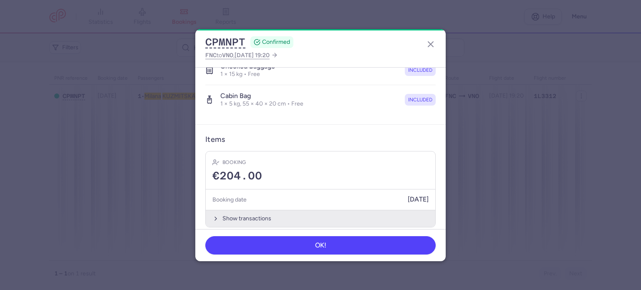
click at [247, 210] on button "Show transactions" at bounding box center [320, 218] width 229 height 17
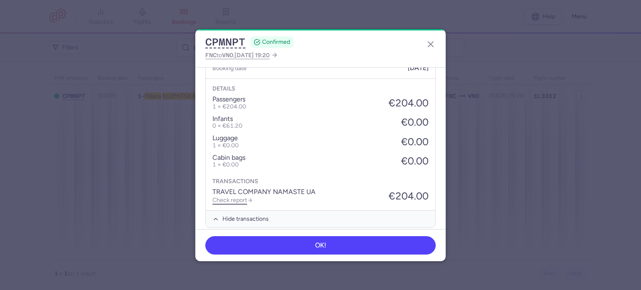
scroll to position [308, 0]
click at [239, 196] on link "Check report" at bounding box center [232, 199] width 40 height 7
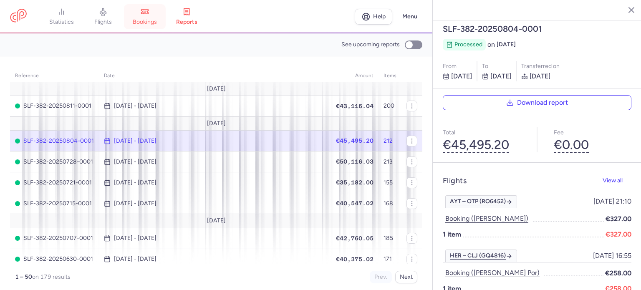
click at [149, 10] on icon at bounding box center [145, 12] width 8 height 8
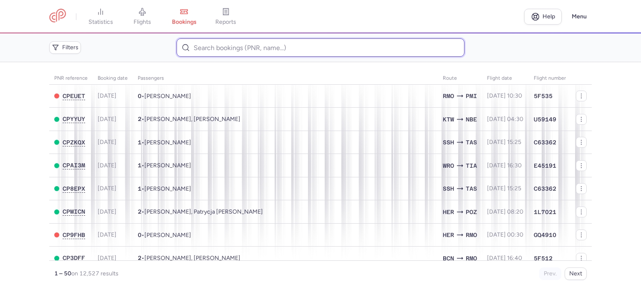
paste input "PESACH ADIR"
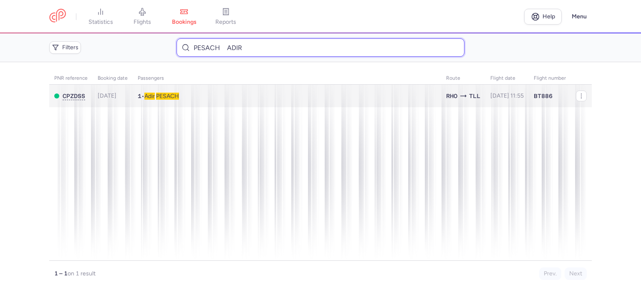
type input "PESACH ADIR"
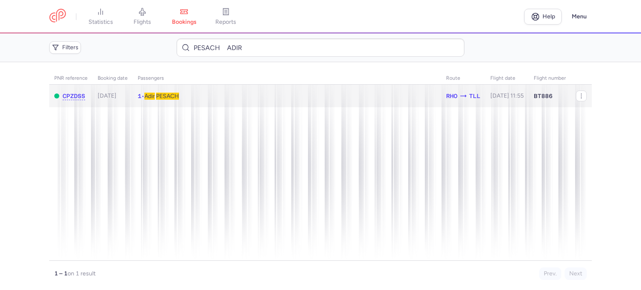
click at [171, 97] on span "PESACH" at bounding box center [167, 96] width 23 height 7
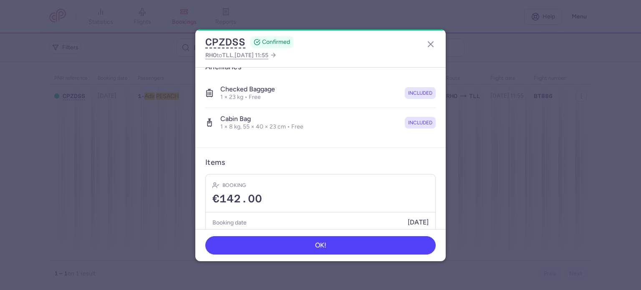
scroll to position [167, 0]
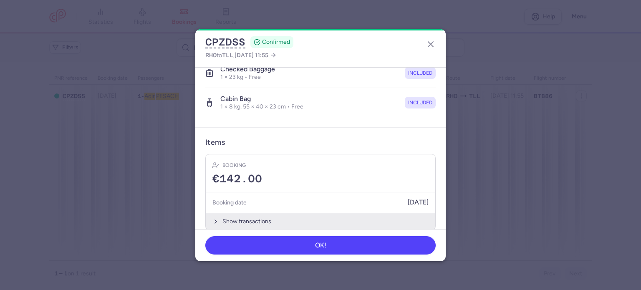
click at [239, 216] on button "Show transactions" at bounding box center [320, 221] width 229 height 17
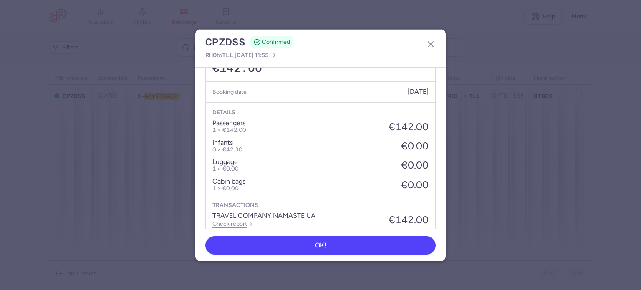
scroll to position [308, 0]
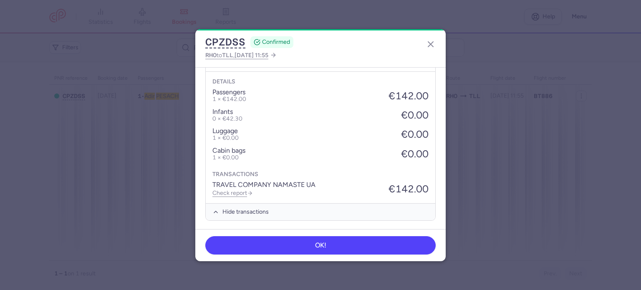
drag, startPoint x: 235, startPoint y: 189, endPoint x: 232, endPoint y: 176, distance: 13.7
click at [235, 189] on link "Check report" at bounding box center [232, 192] width 40 height 7
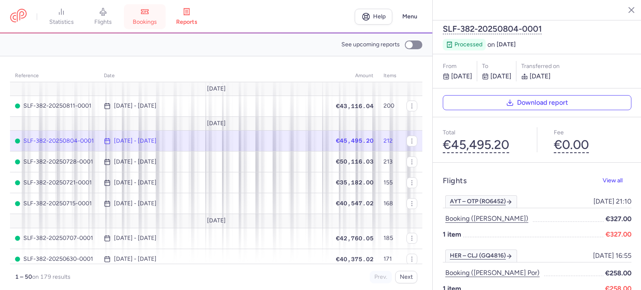
click at [144, 16] on link "bookings" at bounding box center [145, 17] width 42 height 18
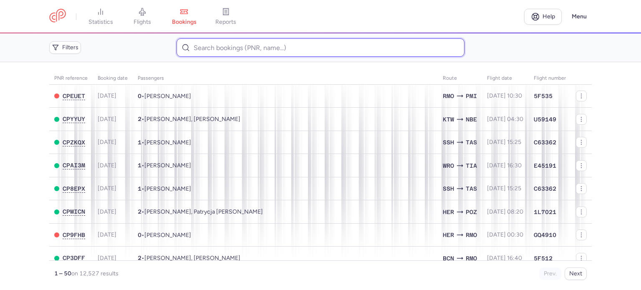
paste input "KISELJOVA NATALJA"
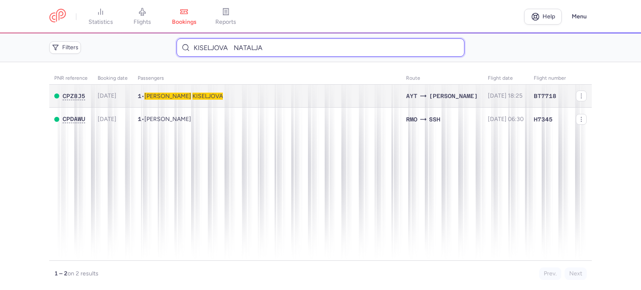
type input "KISELJOVA NATALJA"
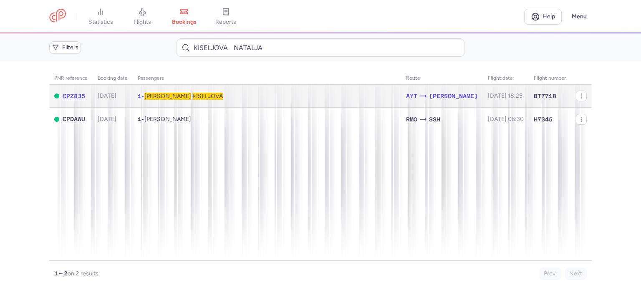
click at [192, 97] on span "KISELJOVA" at bounding box center [207, 96] width 30 height 7
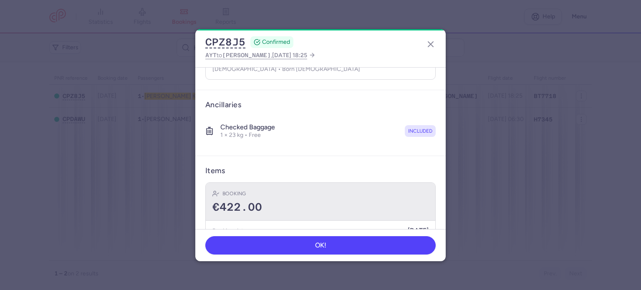
scroll to position [147, 0]
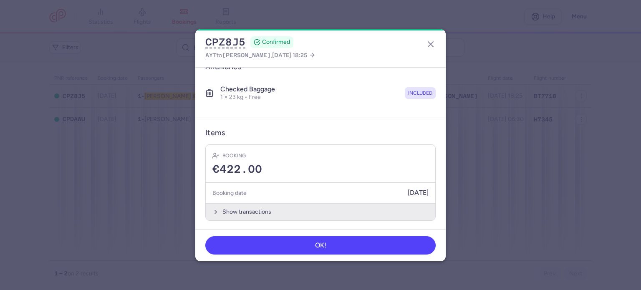
click at [247, 205] on button "Show transactions" at bounding box center [320, 211] width 229 height 17
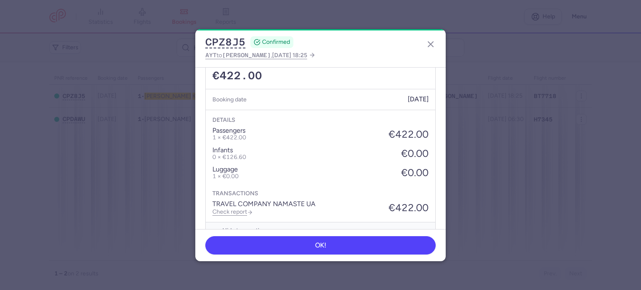
scroll to position [259, 0]
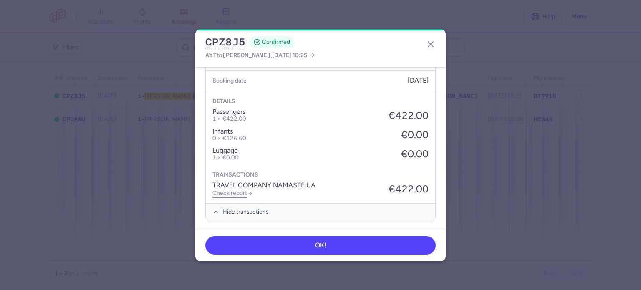
click at [234, 189] on link "Check report" at bounding box center [232, 192] width 40 height 7
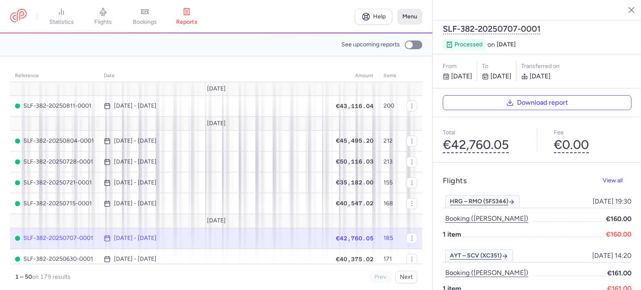
click at [408, 13] on button "Menu" at bounding box center [409, 17] width 25 height 16
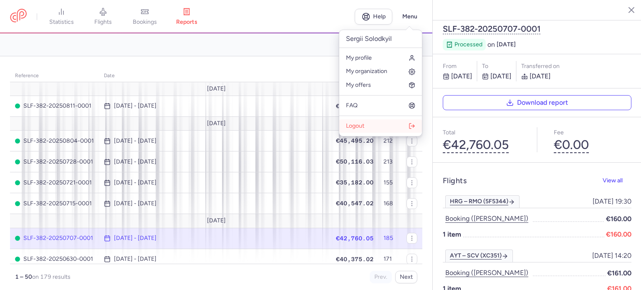
click at [373, 126] on button "Logout" at bounding box center [380, 125] width 83 height 13
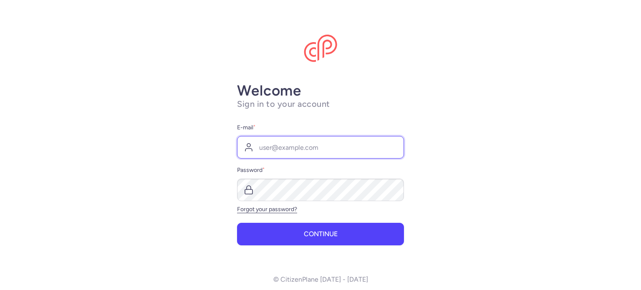
type input "sergii.s@chartertickets.com.ua"
drag, startPoint x: 315, startPoint y: 149, endPoint x: 316, endPoint y: 156, distance: 7.1
click at [315, 149] on input "sergii.s@chartertickets.com.ua" at bounding box center [320, 147] width 167 height 23
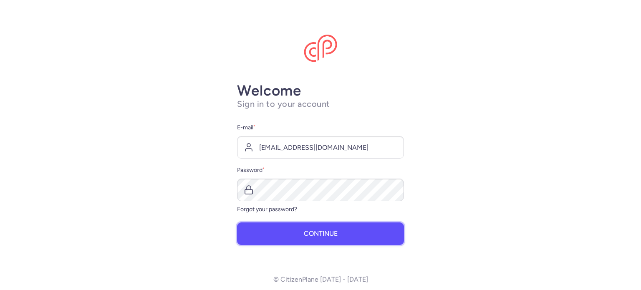
click at [312, 233] on span "Continue" at bounding box center [321, 234] width 34 height 8
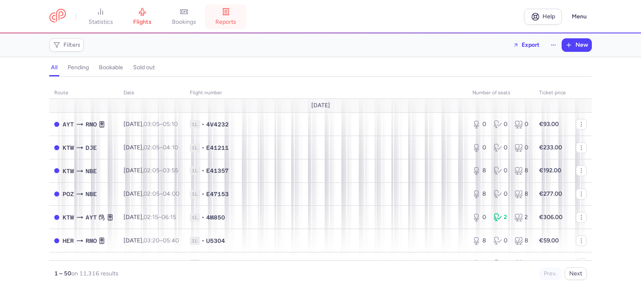
click at [230, 16] on link "reports" at bounding box center [226, 17] width 42 height 18
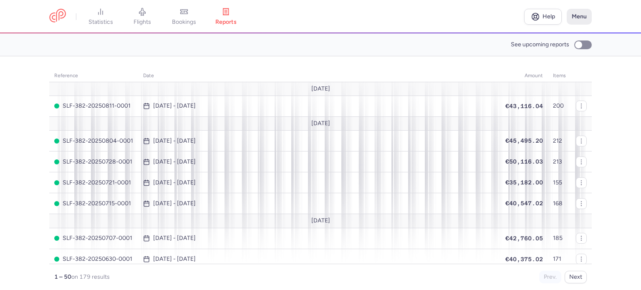
drag, startPoint x: 577, startPoint y: 13, endPoint x: 578, endPoint y: 25, distance: 11.4
click at [577, 14] on button "Menu" at bounding box center [579, 17] width 25 height 16
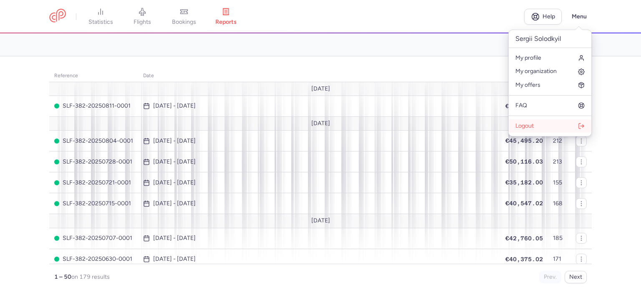
click at [534, 129] on button "Logout" at bounding box center [550, 125] width 83 height 13
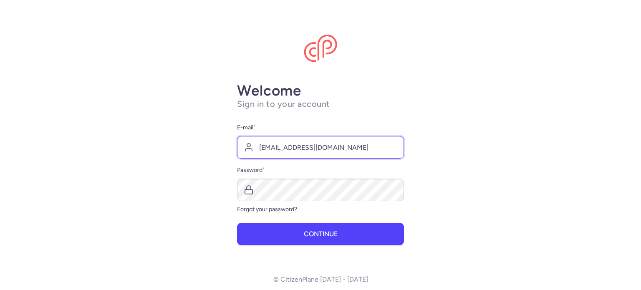
drag, startPoint x: 281, startPoint y: 150, endPoint x: 282, endPoint y: 158, distance: 7.6
click at [280, 150] on input "[EMAIL_ADDRESS][DOMAIN_NAME]" at bounding box center [320, 147] width 167 height 23
type input "travelagencynamaste@gmail.com"
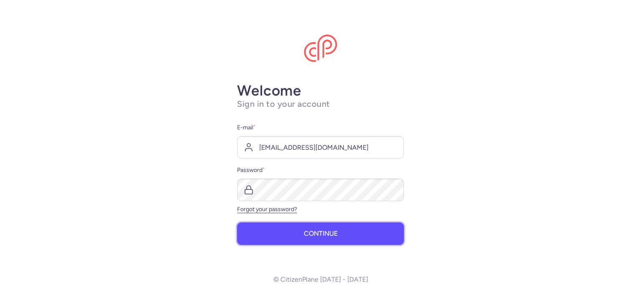
click at [304, 237] on span "Continue" at bounding box center [321, 234] width 34 height 8
